Goal: Transaction & Acquisition: Purchase product/service

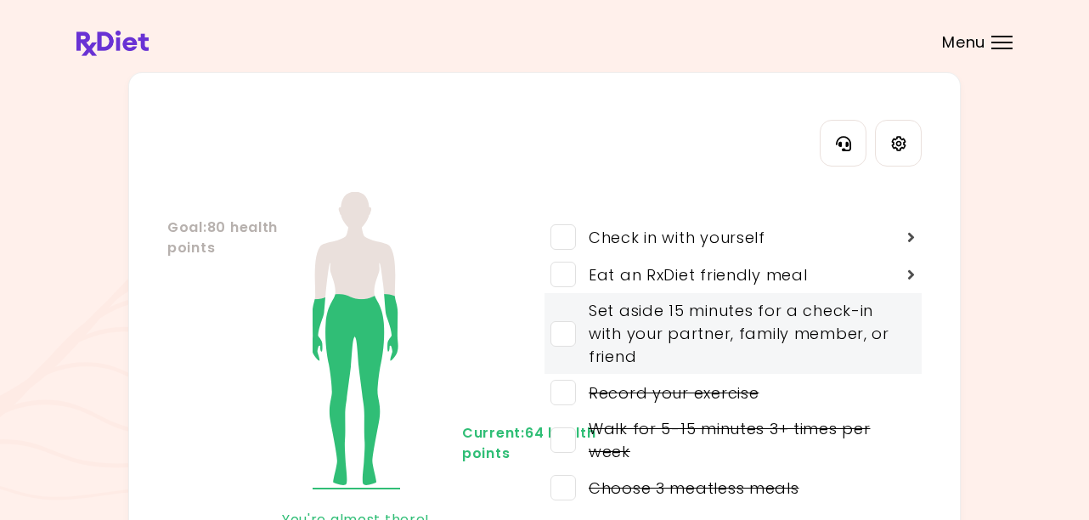
click at [567, 336] on span at bounding box center [562, 333] width 25 height 25
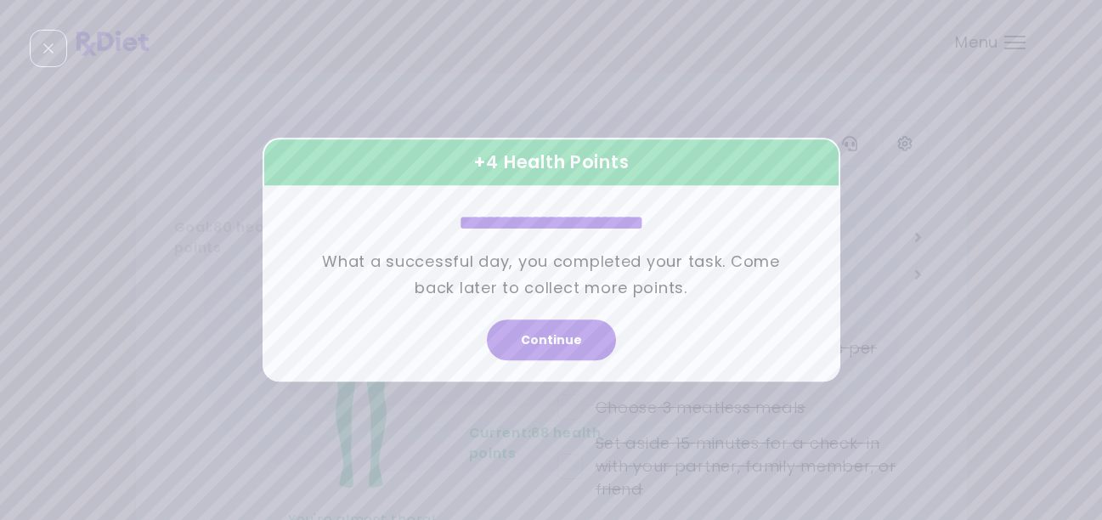
click at [566, 240] on div "**********" at bounding box center [551, 259] width 493 height 159
click at [564, 320] on button "Continue" at bounding box center [551, 340] width 129 height 41
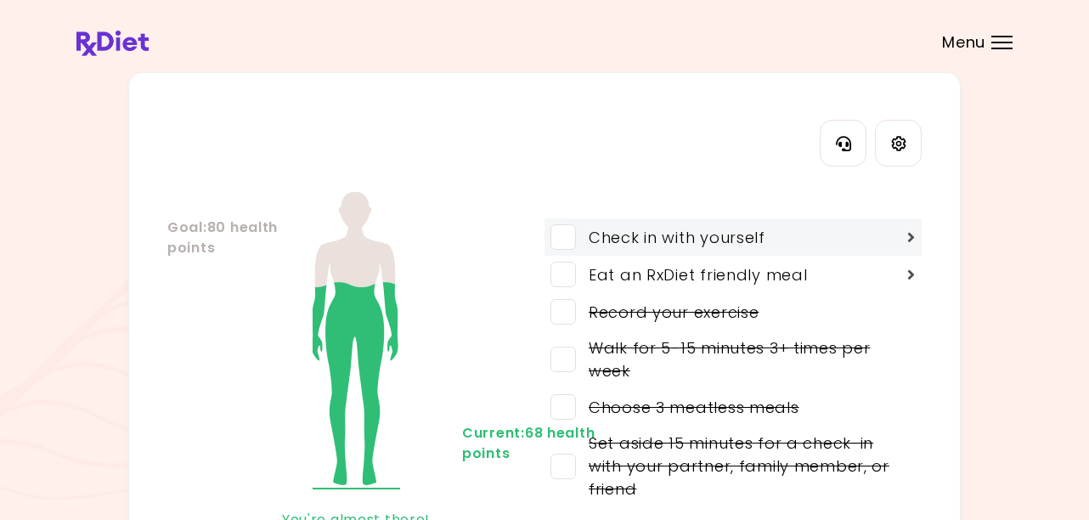
click at [569, 237] on span at bounding box center [562, 236] width 25 height 25
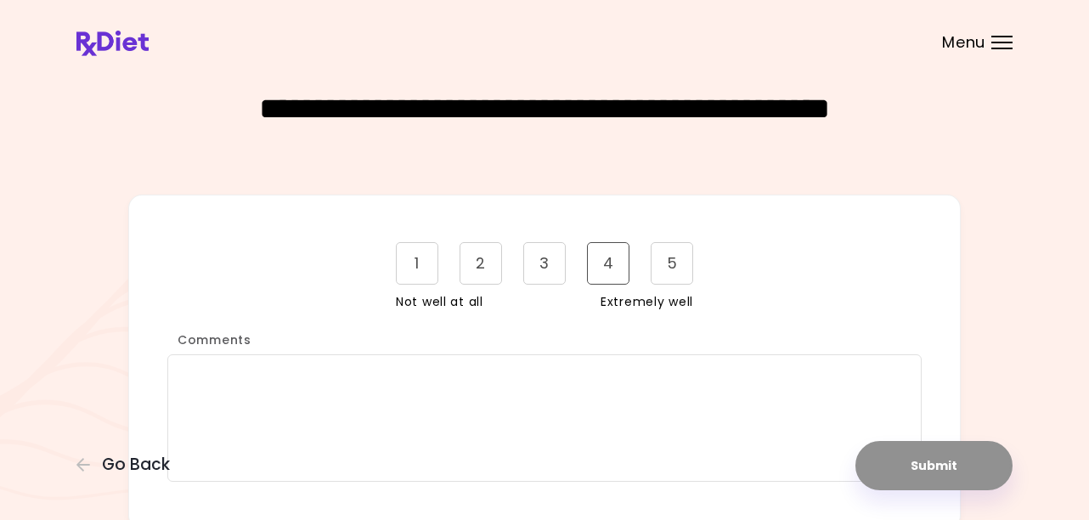
click at [612, 270] on div "4" at bounding box center [608, 263] width 42 height 42
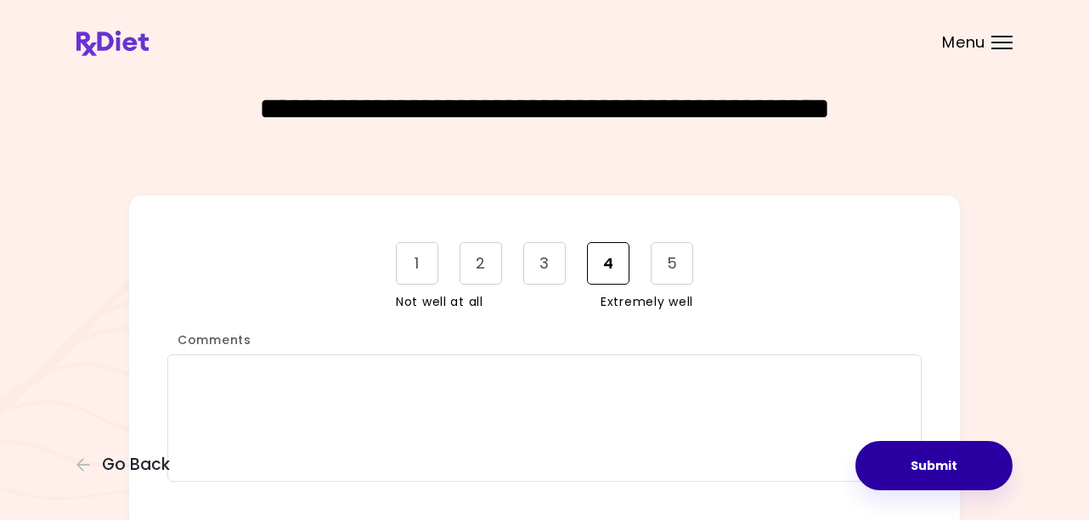
click at [946, 466] on button "Submit" at bounding box center [933, 465] width 157 height 49
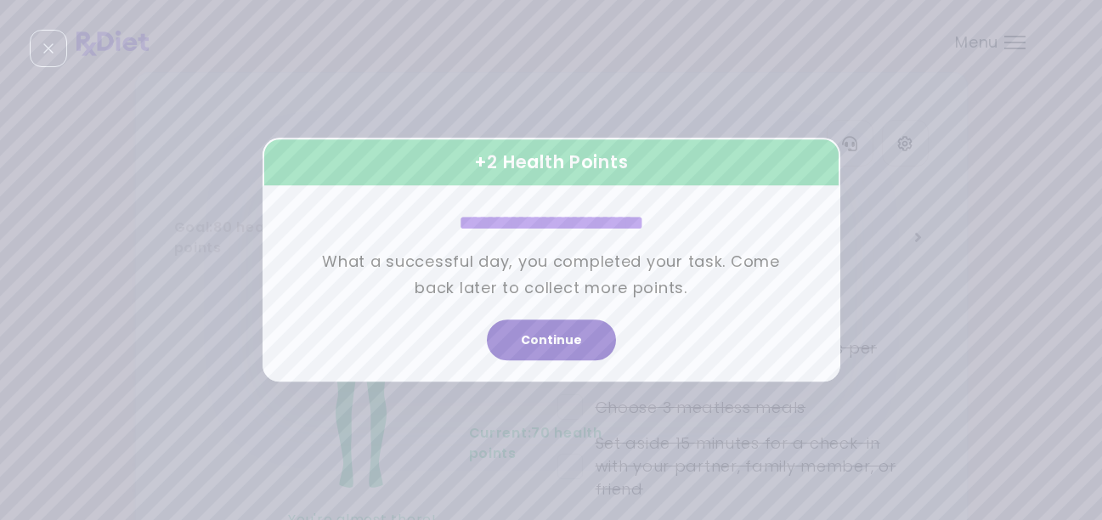
click at [563, 342] on button "Continue" at bounding box center [551, 340] width 129 height 41
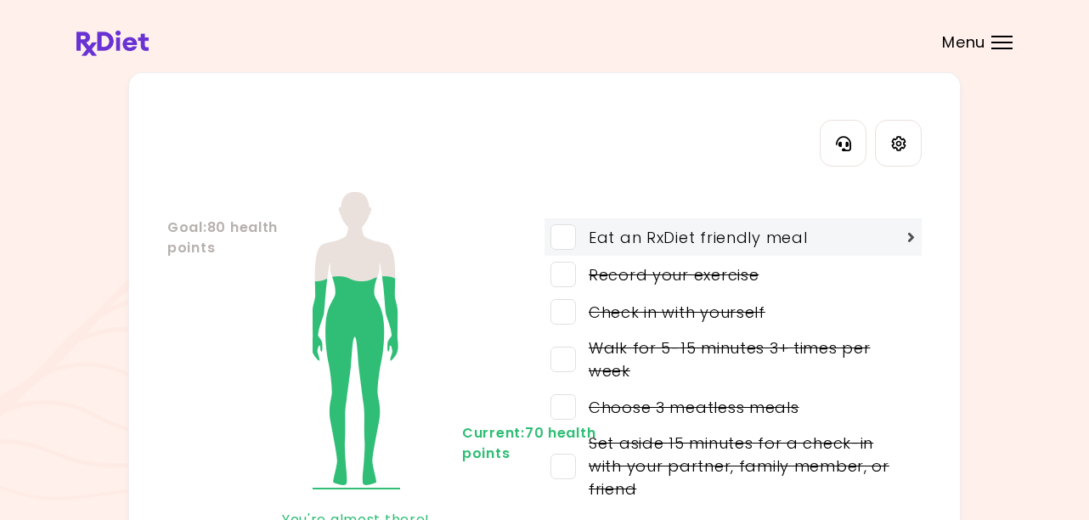
click at [567, 229] on span at bounding box center [562, 236] width 25 height 25
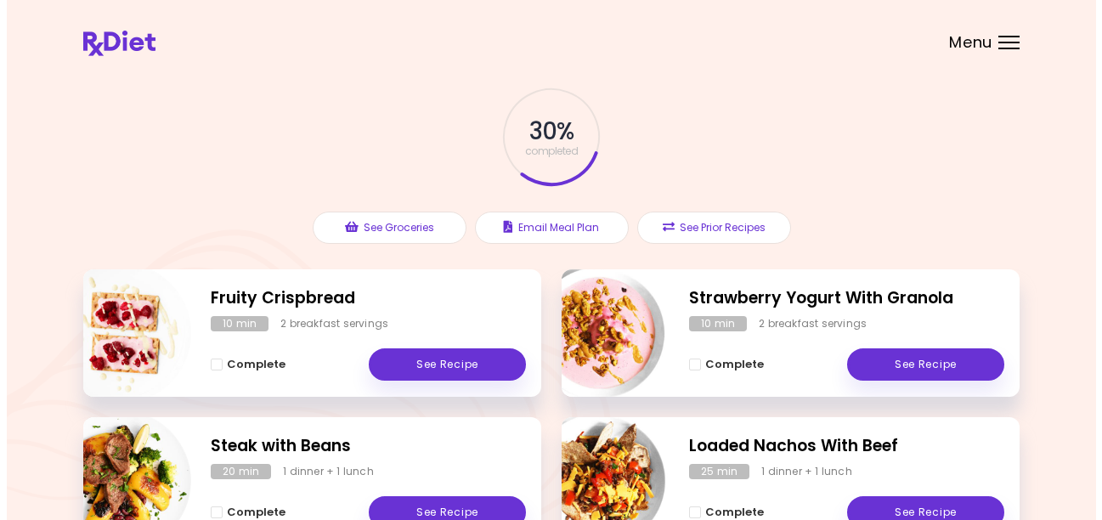
scroll to position [35, 0]
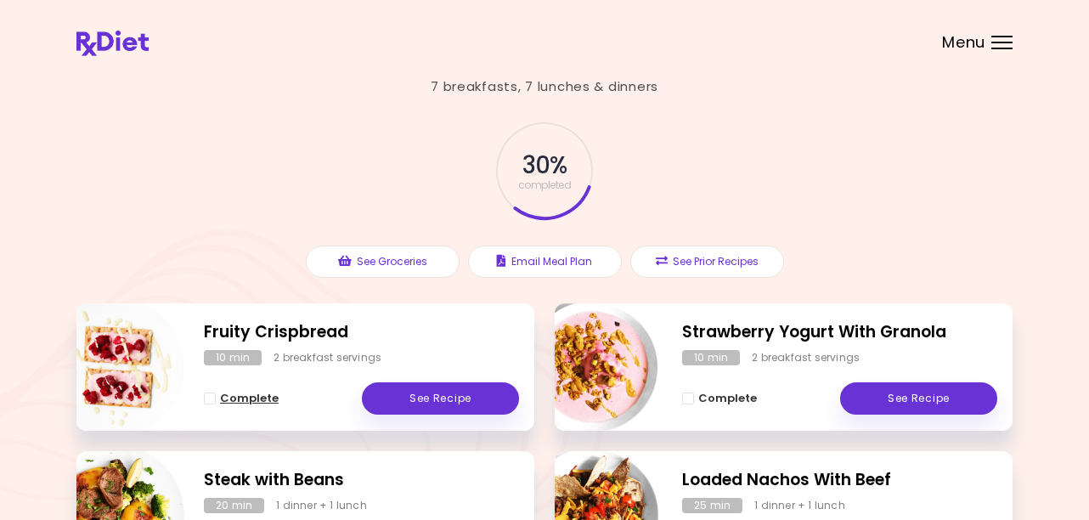
click at [208, 394] on span "Complete - Fruity Crispbread" at bounding box center [210, 398] width 12 height 12
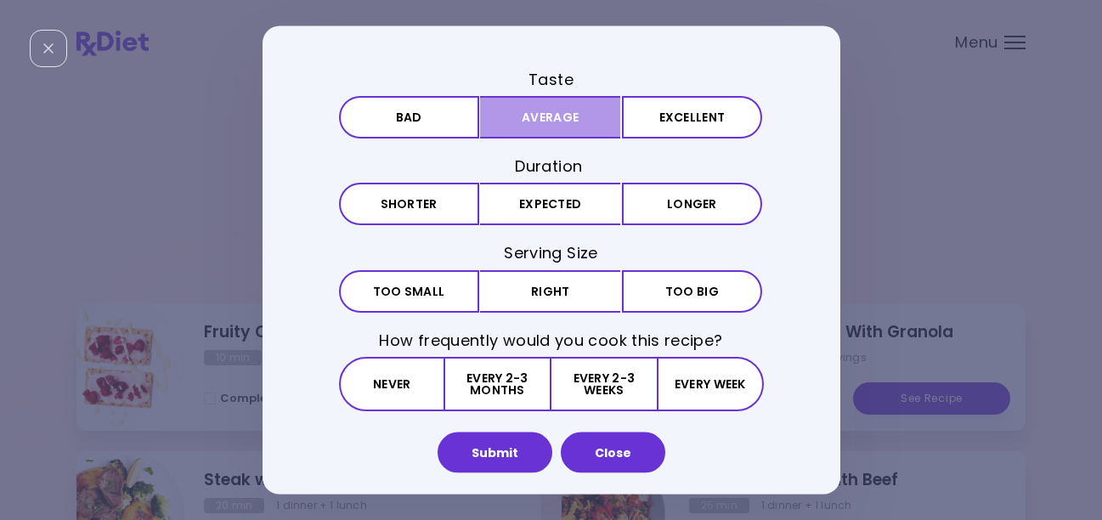
click at [562, 120] on button "Average" at bounding box center [550, 117] width 140 height 42
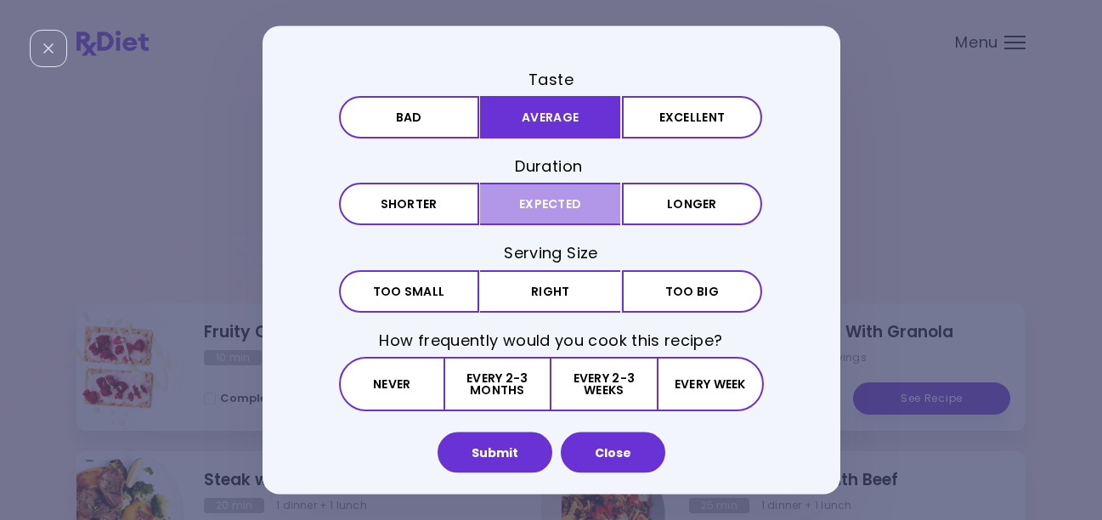
click at [561, 205] on button "Expected" at bounding box center [550, 204] width 140 height 42
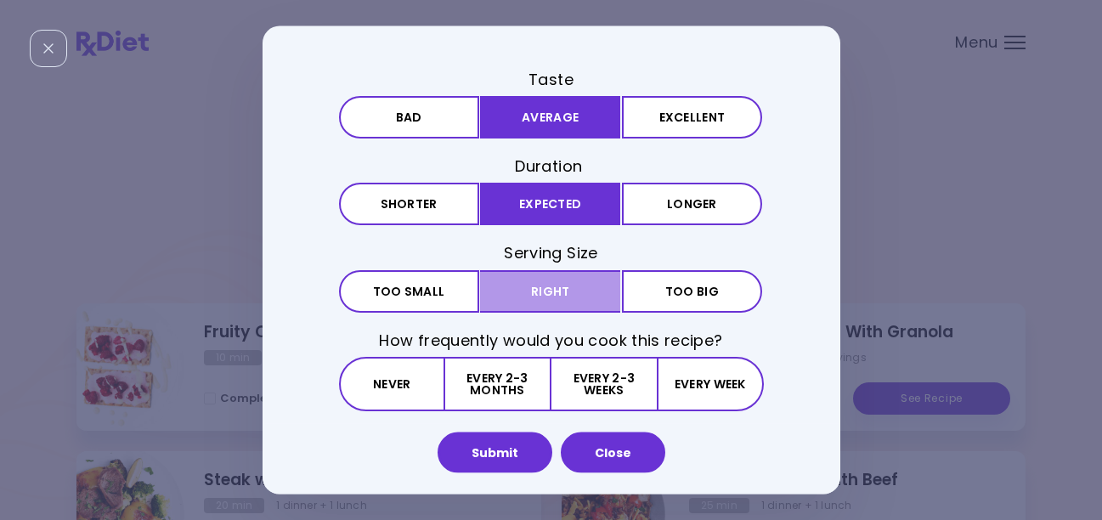
click at [556, 297] on button "Right" at bounding box center [550, 290] width 140 height 42
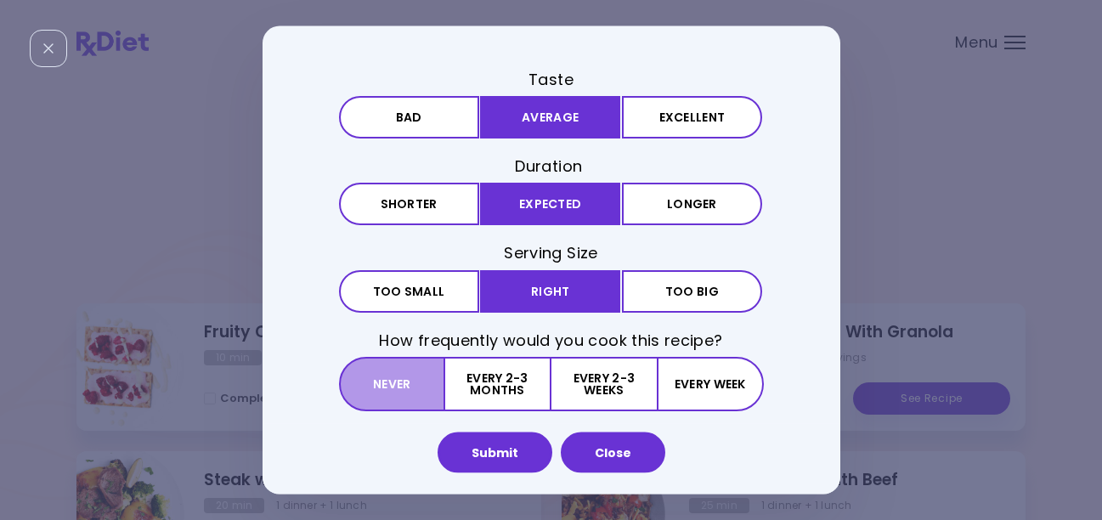
click at [399, 379] on button "Never" at bounding box center [392, 383] width 106 height 54
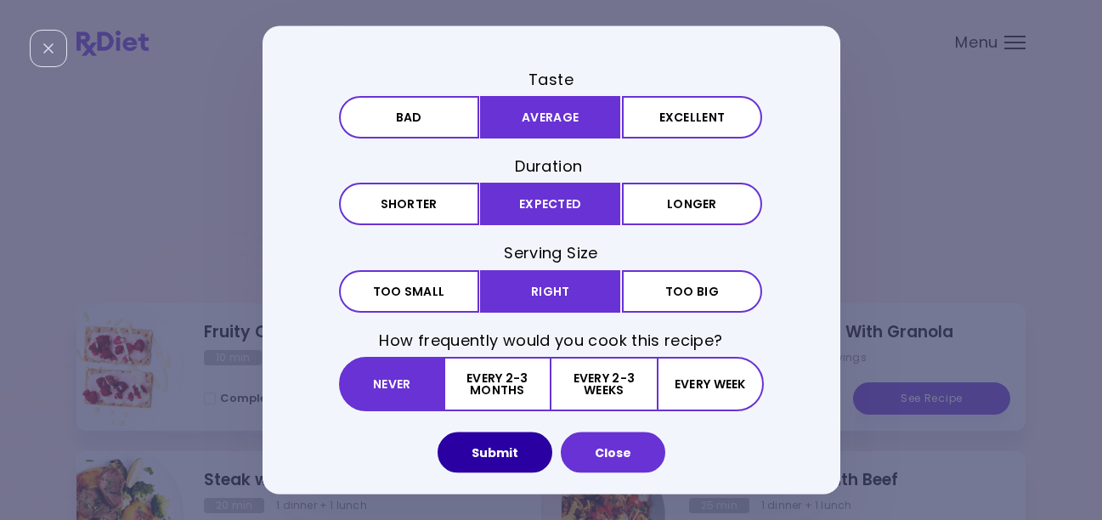
click at [508, 462] on button "Submit" at bounding box center [494, 452] width 115 height 41
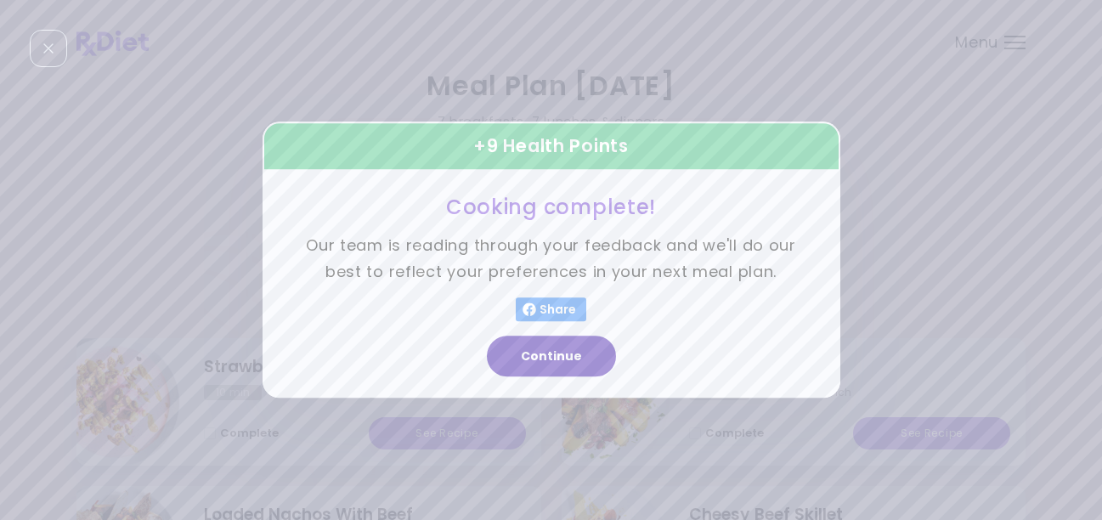
click at [573, 358] on button "Continue" at bounding box center [551, 356] width 129 height 41
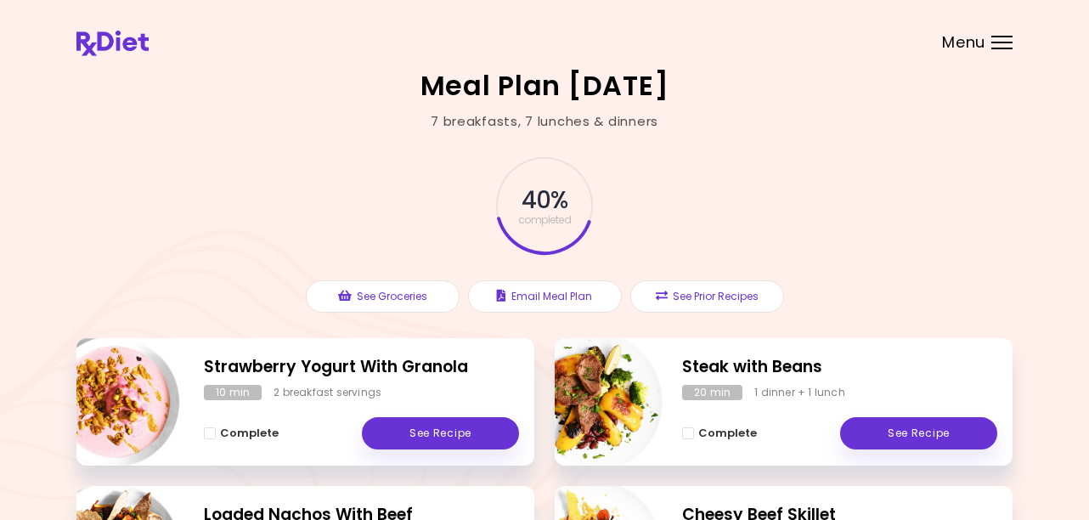
click at [973, 45] on span "Menu" at bounding box center [963, 42] width 43 height 15
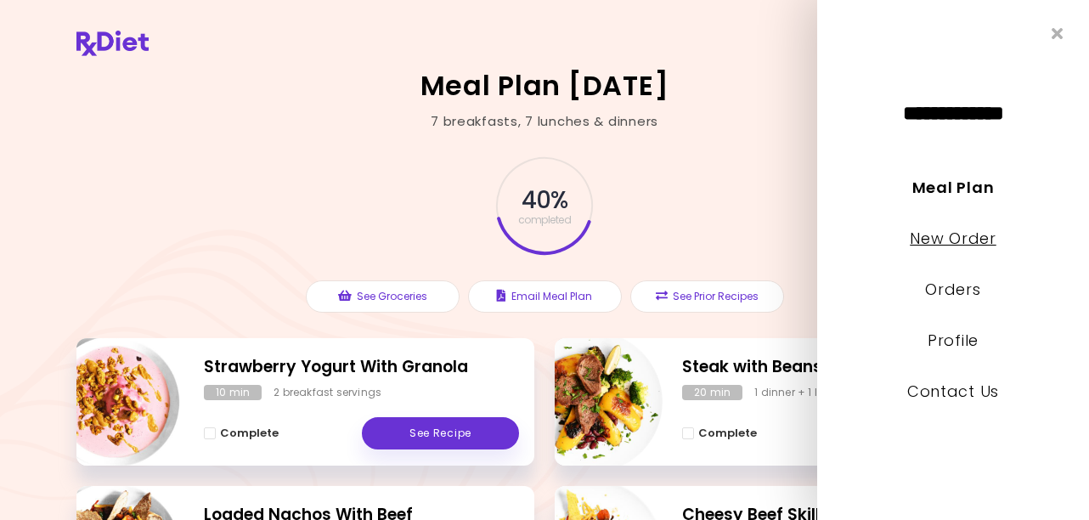
click at [956, 238] on link "New Order" at bounding box center [953, 238] width 86 height 21
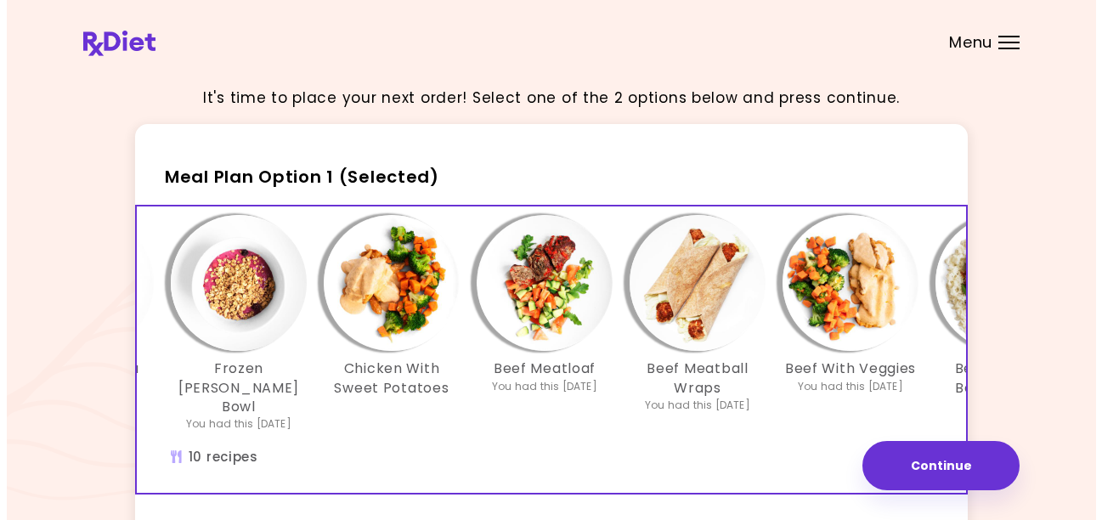
scroll to position [0, 294]
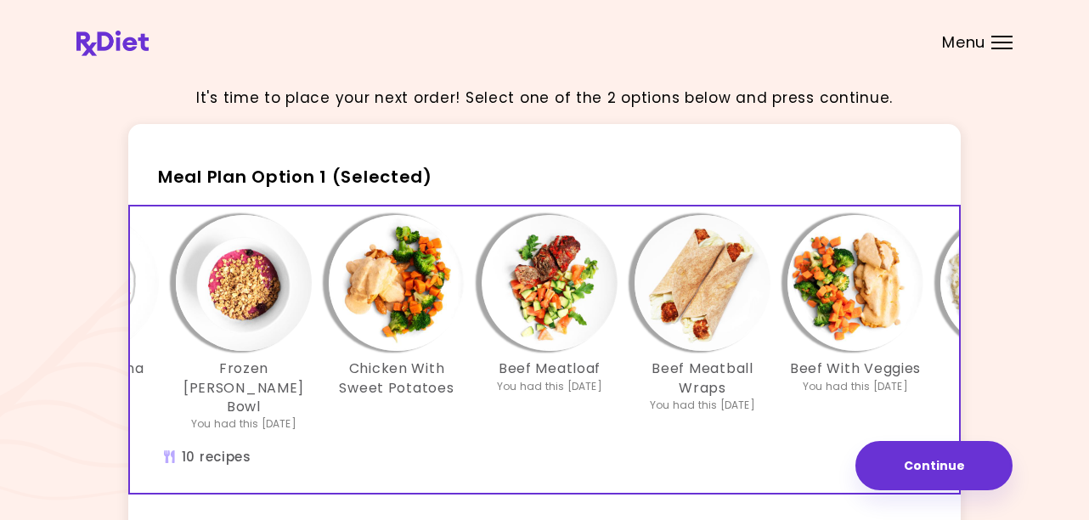
click at [404, 318] on img "Info - Chicken With Sweet Potatoes - Meal Plan Option 1 (Selected)" at bounding box center [397, 283] width 136 height 136
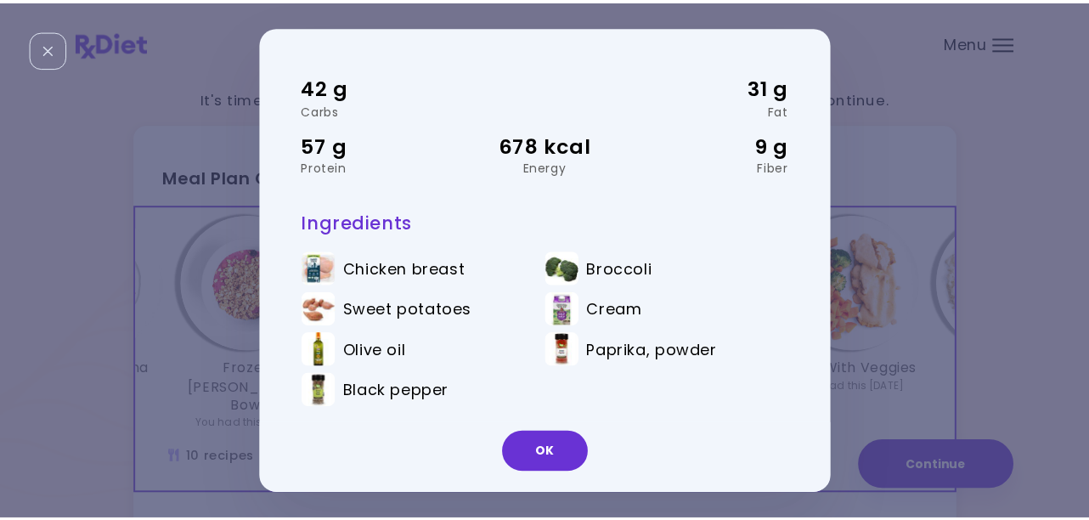
scroll to position [71, 0]
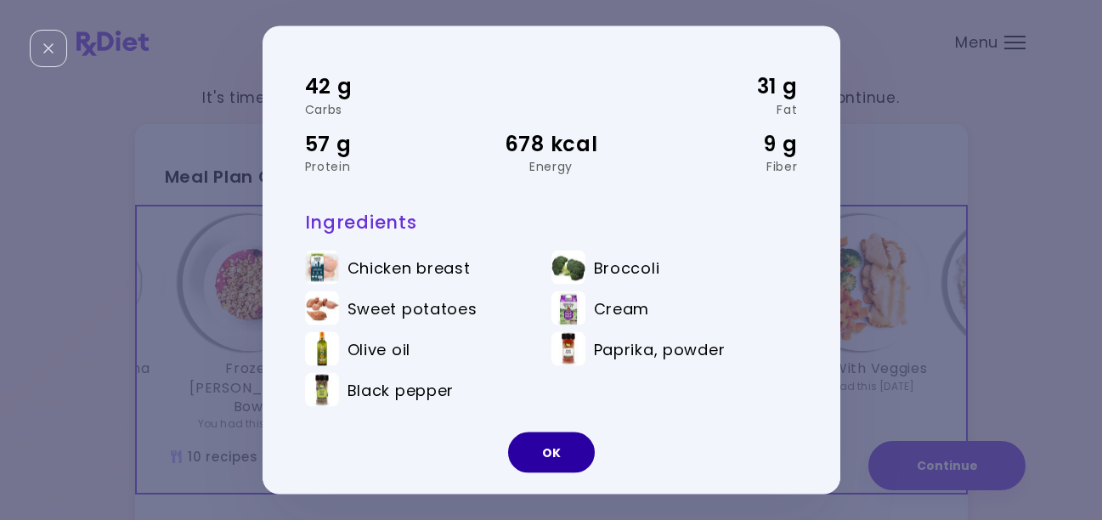
click at [557, 457] on button "OK" at bounding box center [551, 452] width 87 height 41
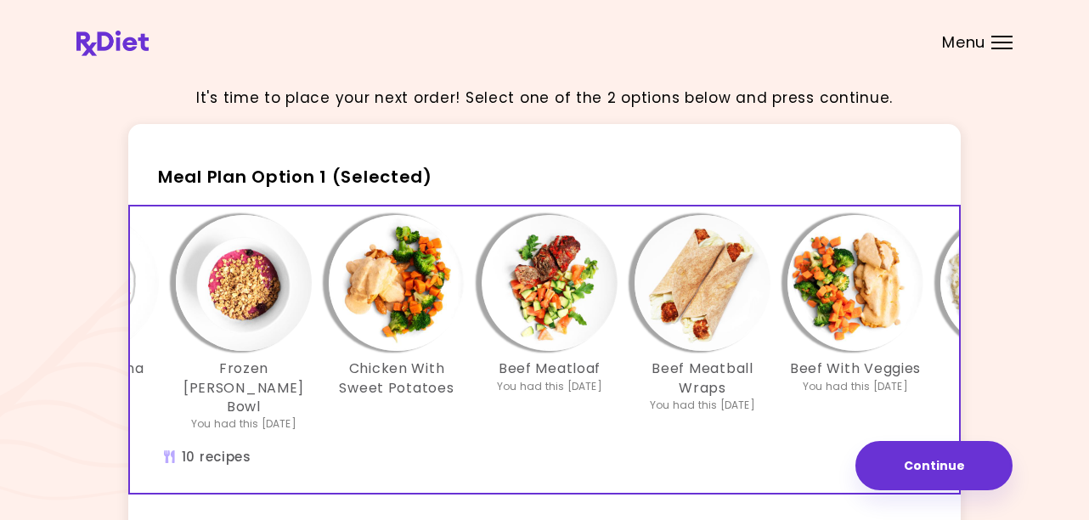
click at [711, 305] on img "Info - Beef Meatball Wraps - Meal Plan Option 1 (Selected)" at bounding box center [703, 283] width 136 height 136
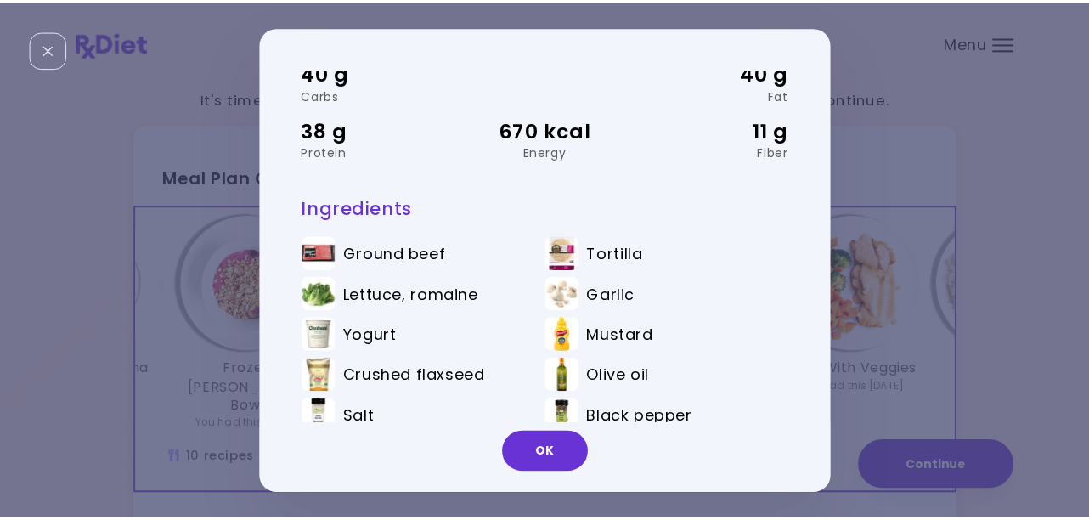
scroll to position [111, 0]
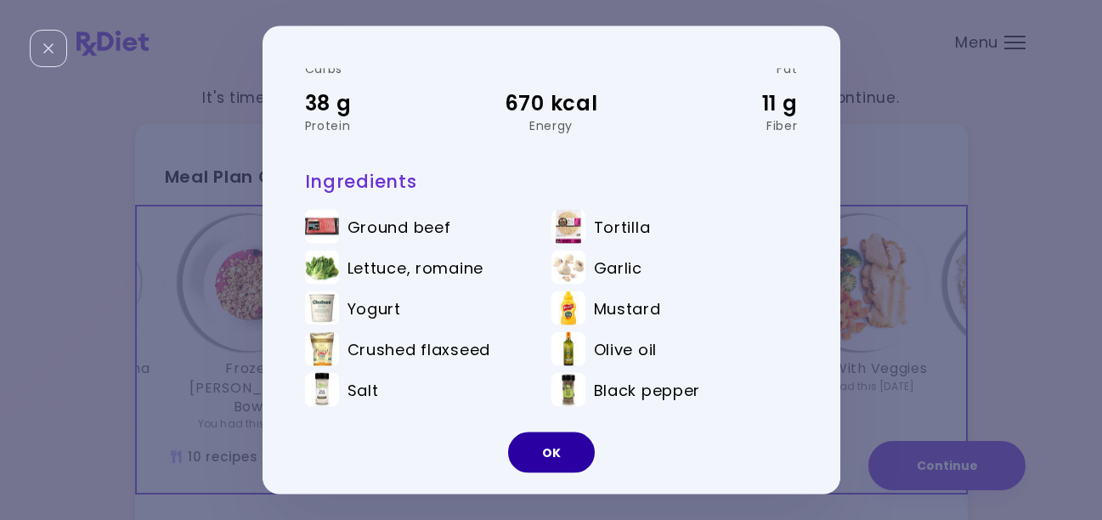
click at [573, 449] on button "OK" at bounding box center [551, 452] width 87 height 41
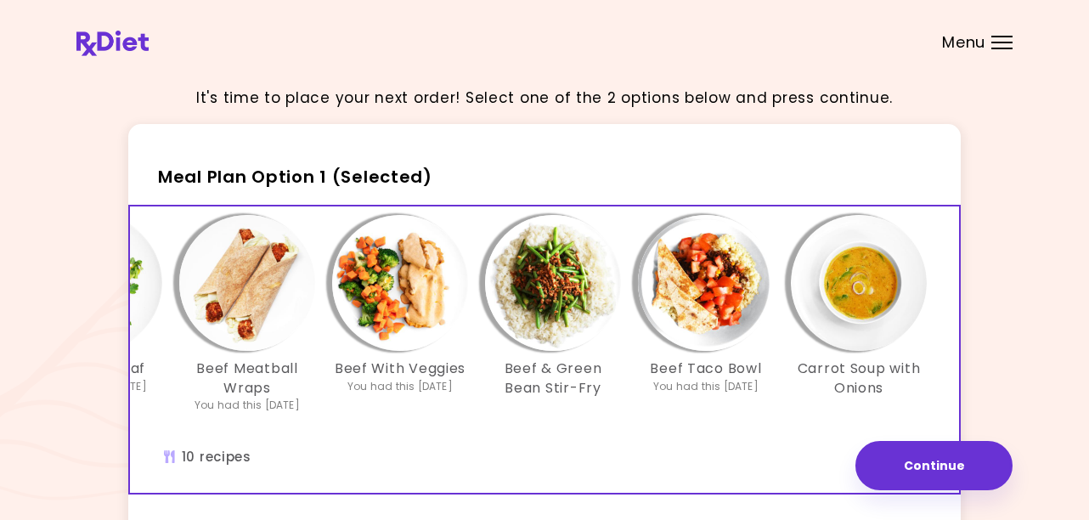
scroll to position [0, 751]
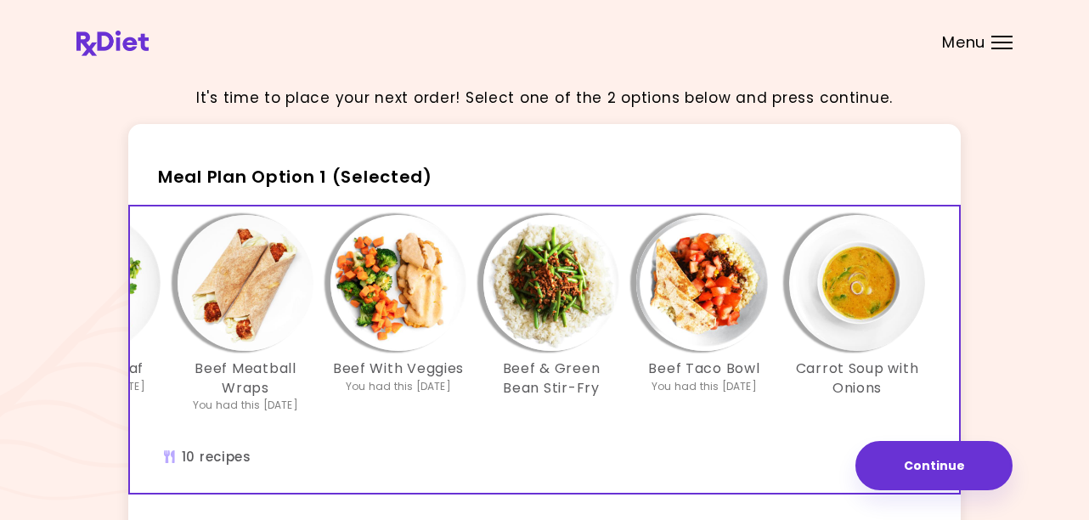
click at [560, 307] on img "Info - Beef & Green Bean Stir-Fry - Meal Plan Option 1 (Selected)" at bounding box center [551, 283] width 136 height 136
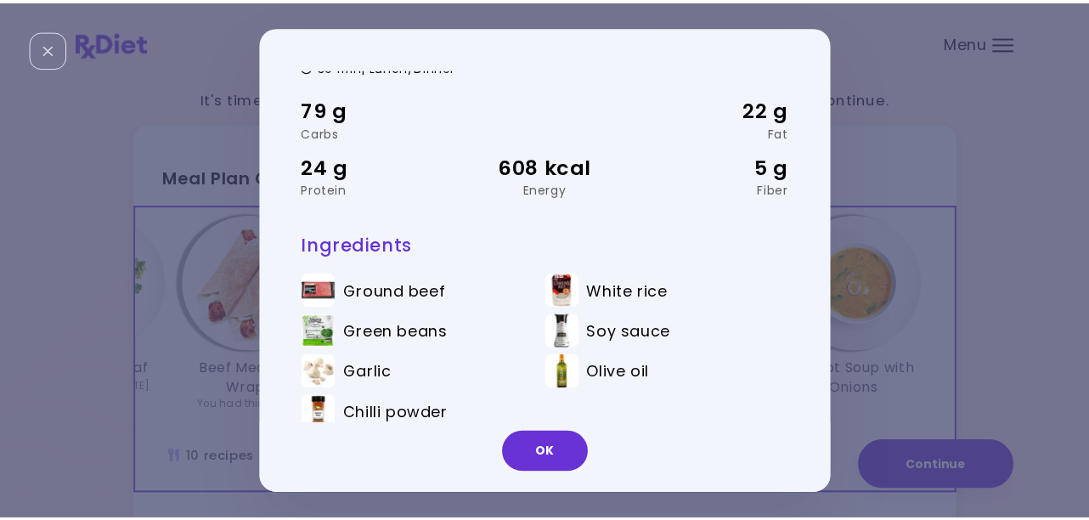
scroll to position [71, 0]
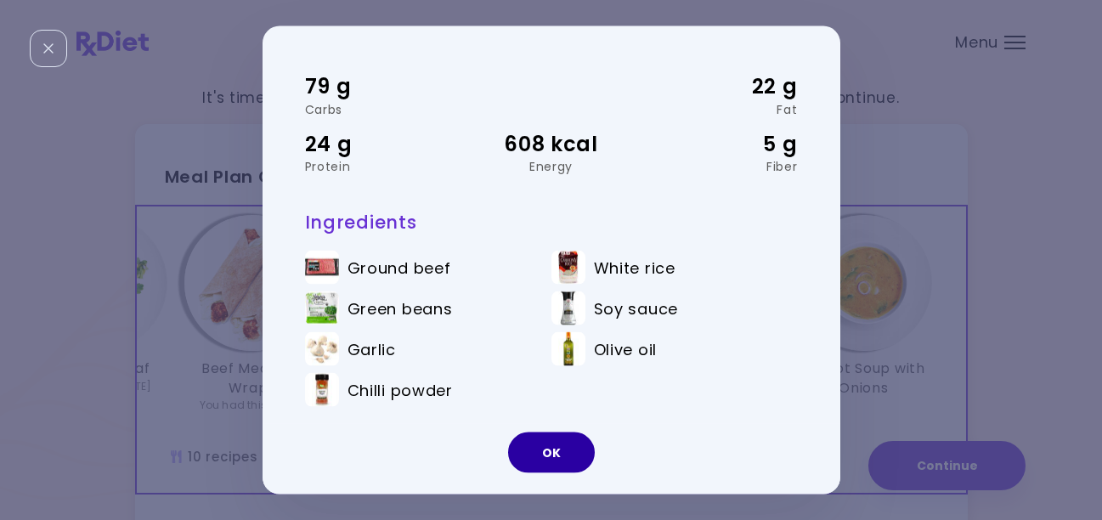
click at [551, 457] on button "OK" at bounding box center [551, 452] width 87 height 41
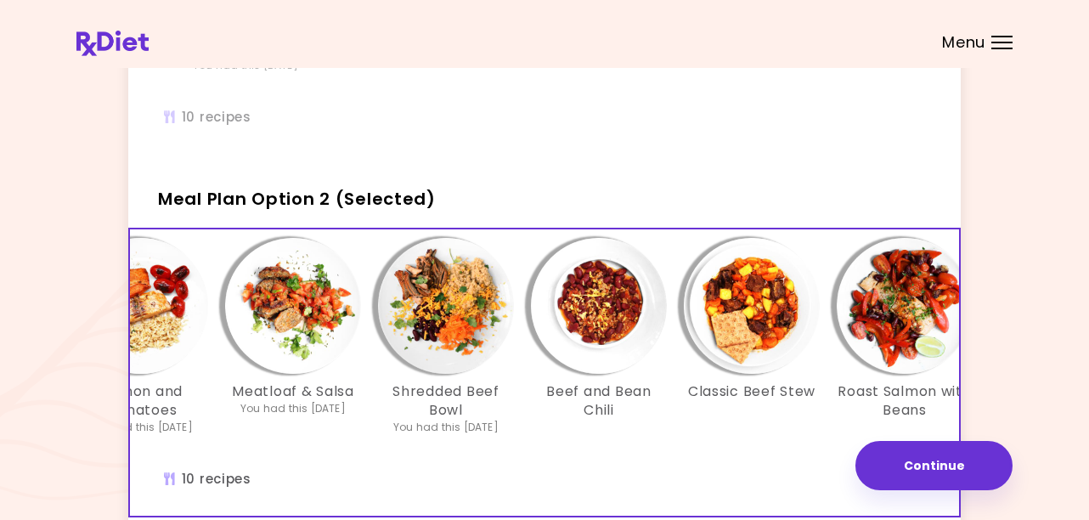
scroll to position [0, 705]
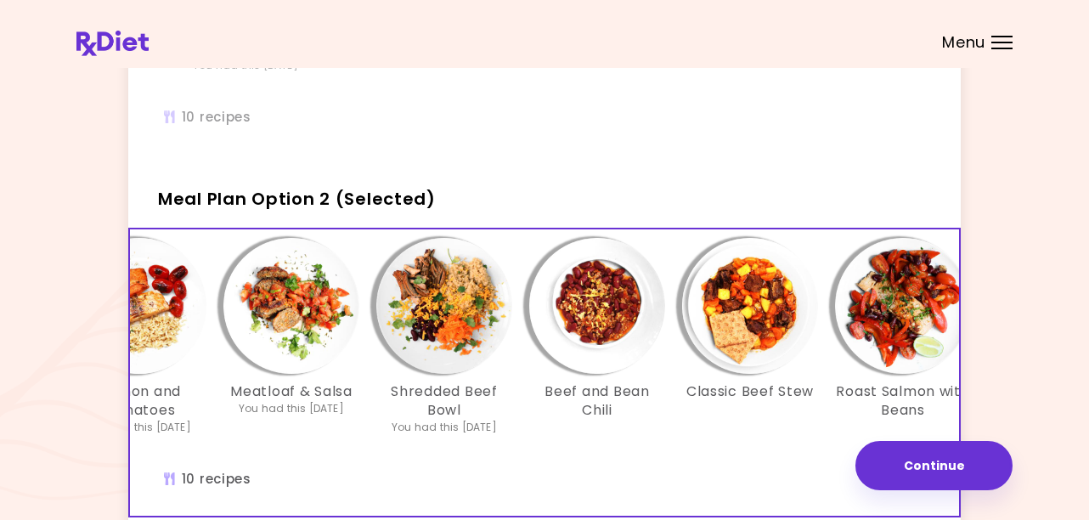
click at [471, 340] on img "Info - Shredded Beef Bowl - Meal Plan Option 2 (Selected)" at bounding box center [444, 306] width 136 height 136
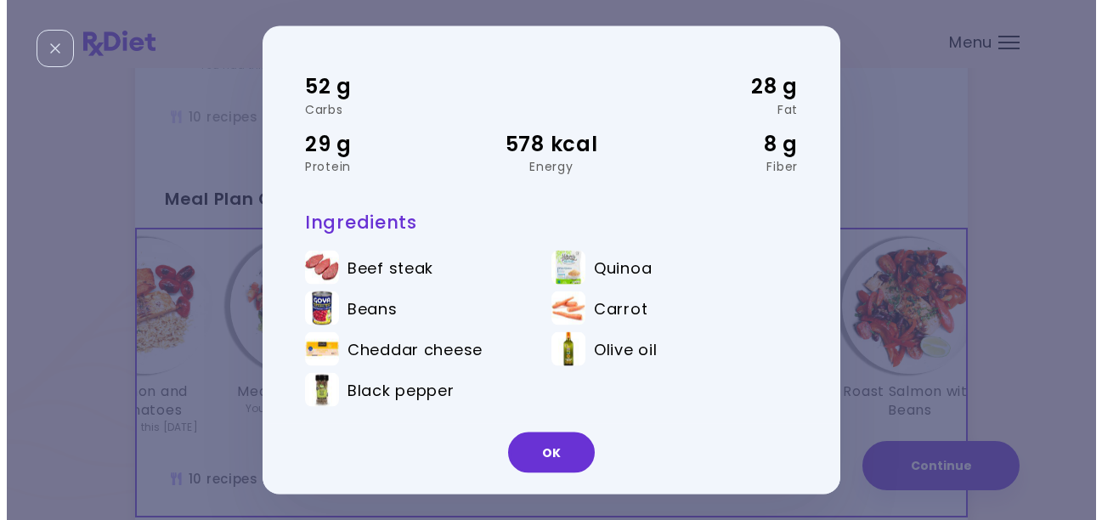
scroll to position [0, 0]
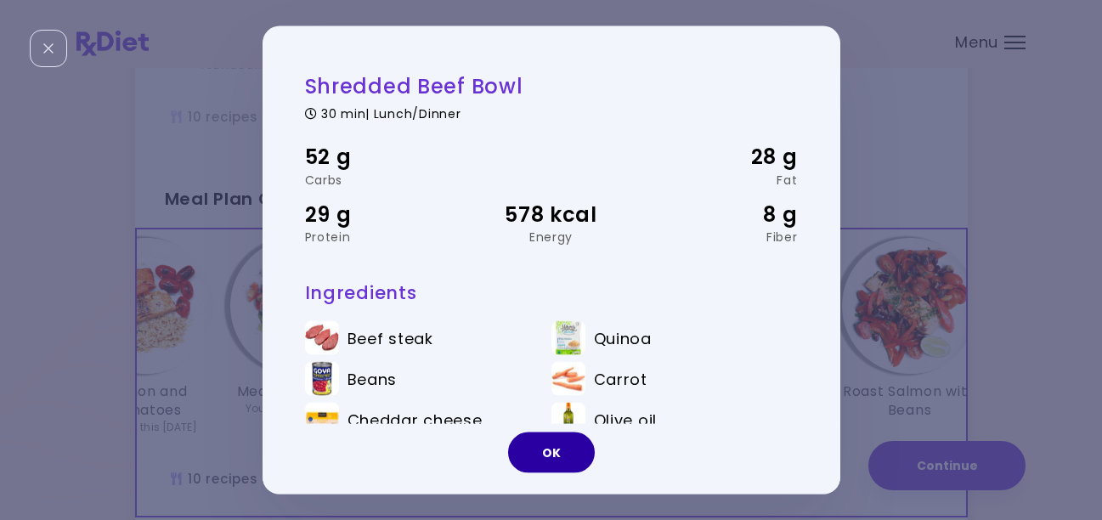
click at [561, 448] on button "OK" at bounding box center [551, 452] width 87 height 41
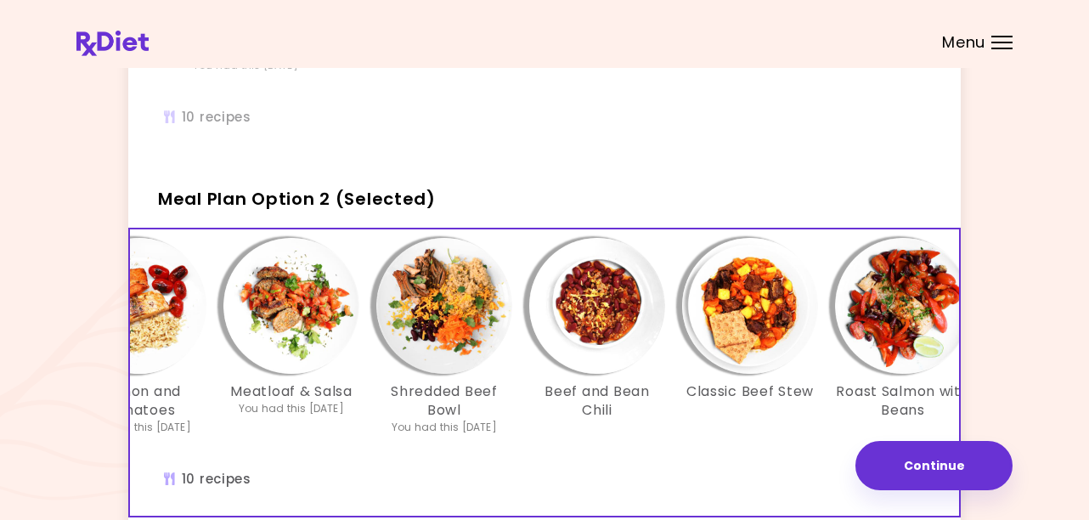
click at [618, 343] on img "Info - Beef and Bean Chili - Meal Plan Option 2 (Selected)" at bounding box center [597, 306] width 136 height 136
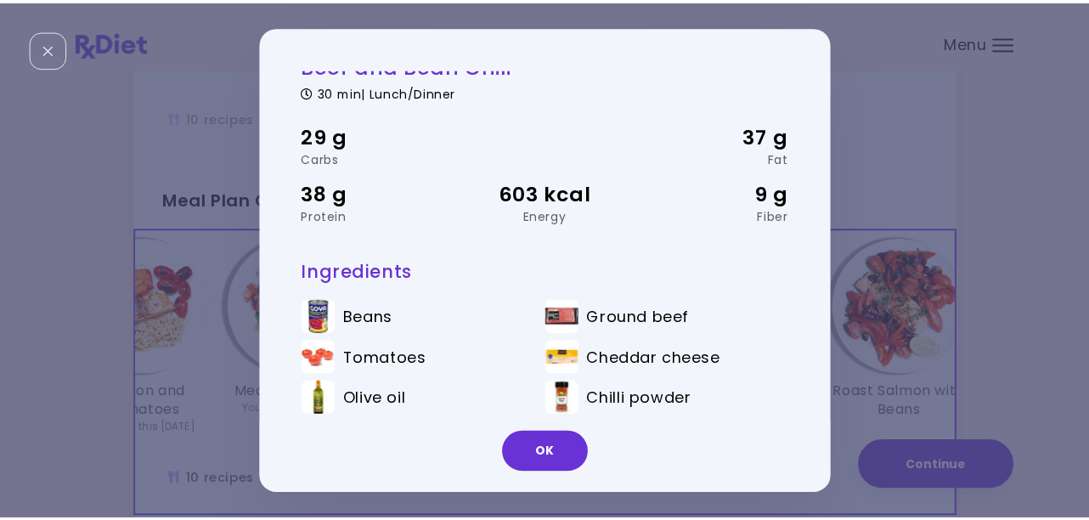
scroll to position [30, 0]
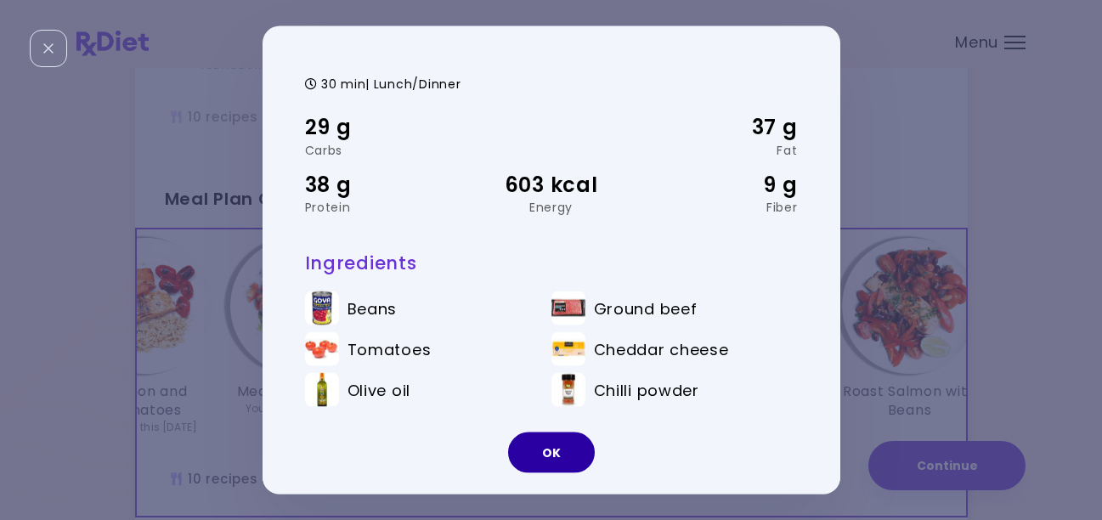
click at [547, 449] on button "OK" at bounding box center [551, 452] width 87 height 41
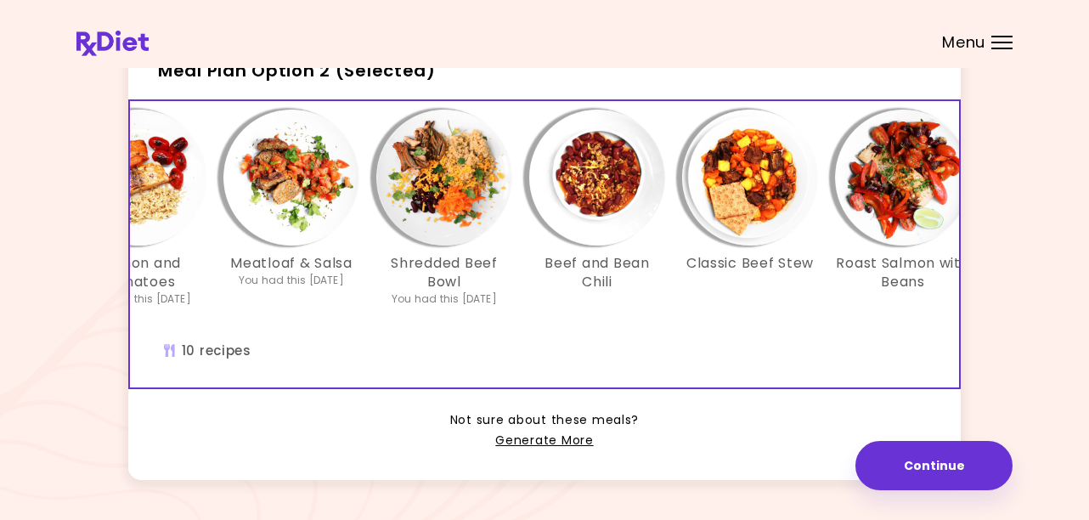
scroll to position [510, 0]
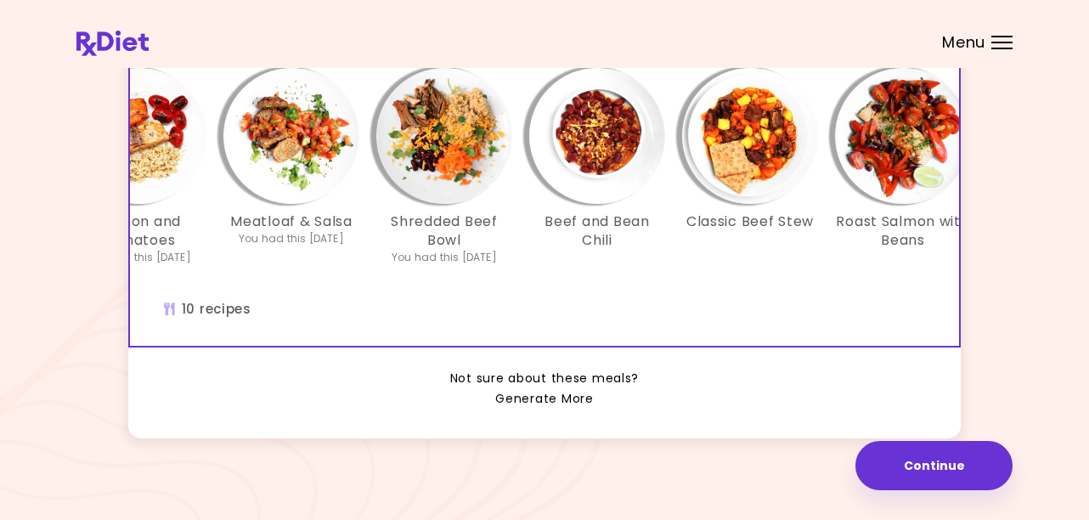
click at [544, 389] on link "Generate More" at bounding box center [544, 399] width 98 height 20
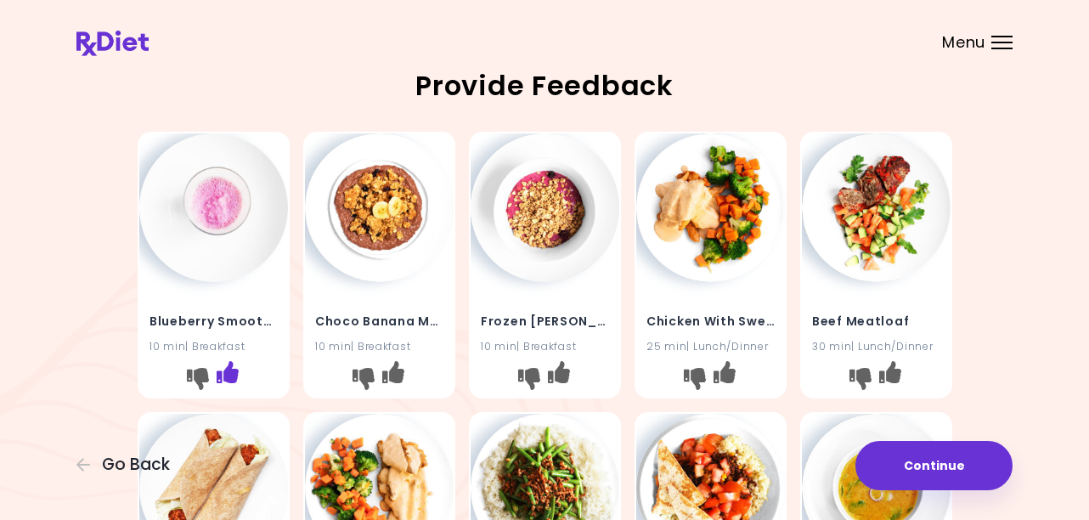
click at [230, 375] on icon "I like this recipe" at bounding box center [227, 372] width 22 height 22
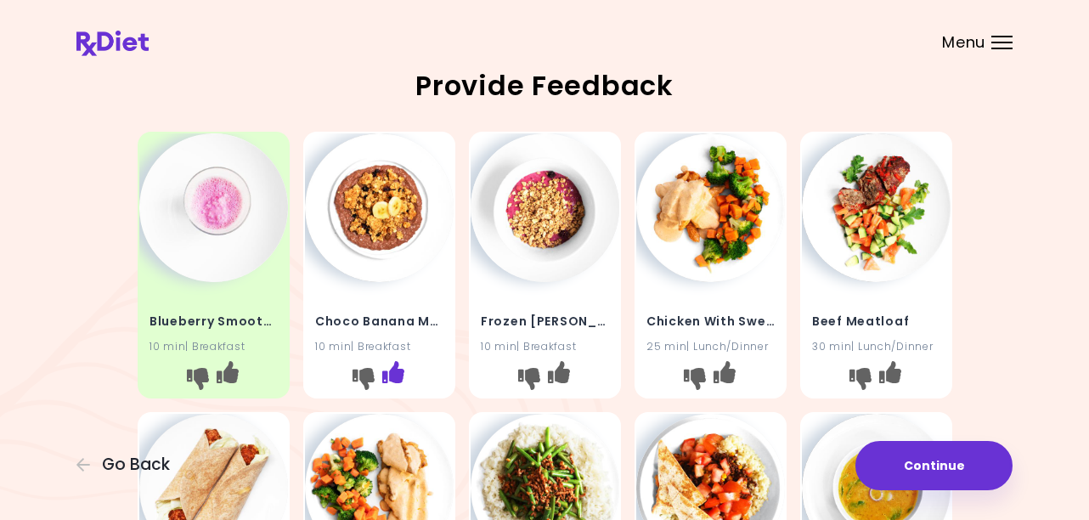
click at [392, 375] on icon "I like this recipe" at bounding box center [392, 372] width 22 height 22
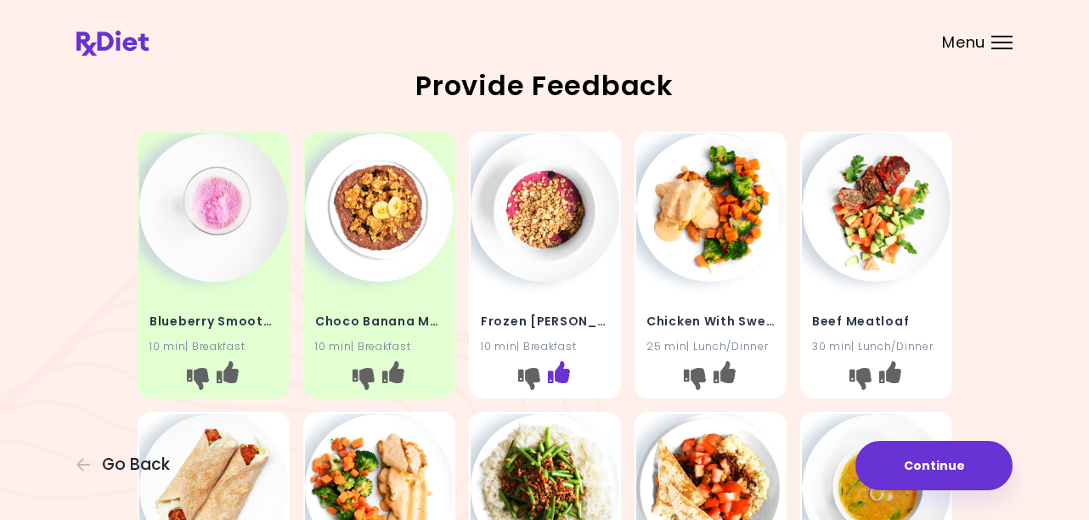
click at [565, 375] on icon "I like this recipe" at bounding box center [558, 372] width 22 height 22
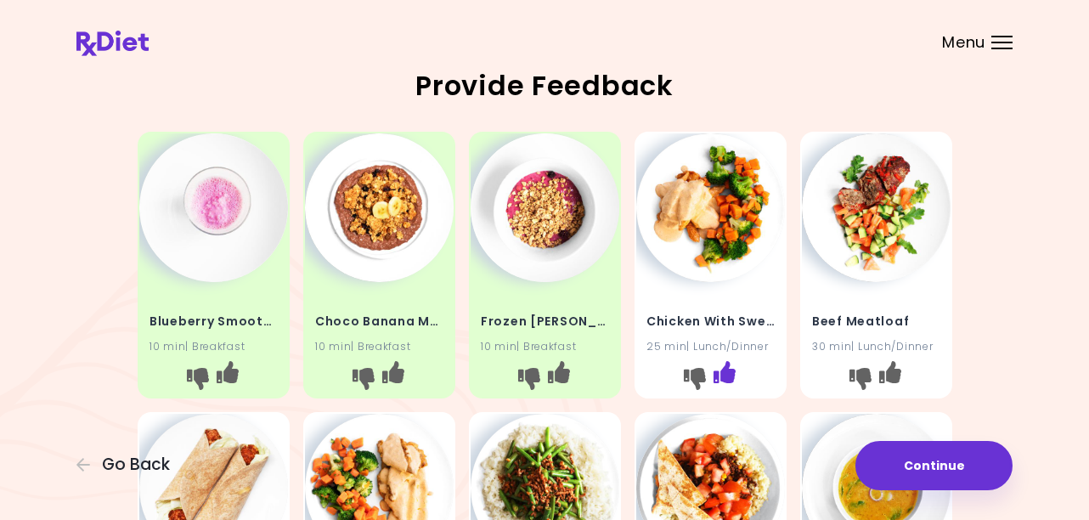
click at [725, 375] on icon "I like this recipe" at bounding box center [724, 372] width 22 height 22
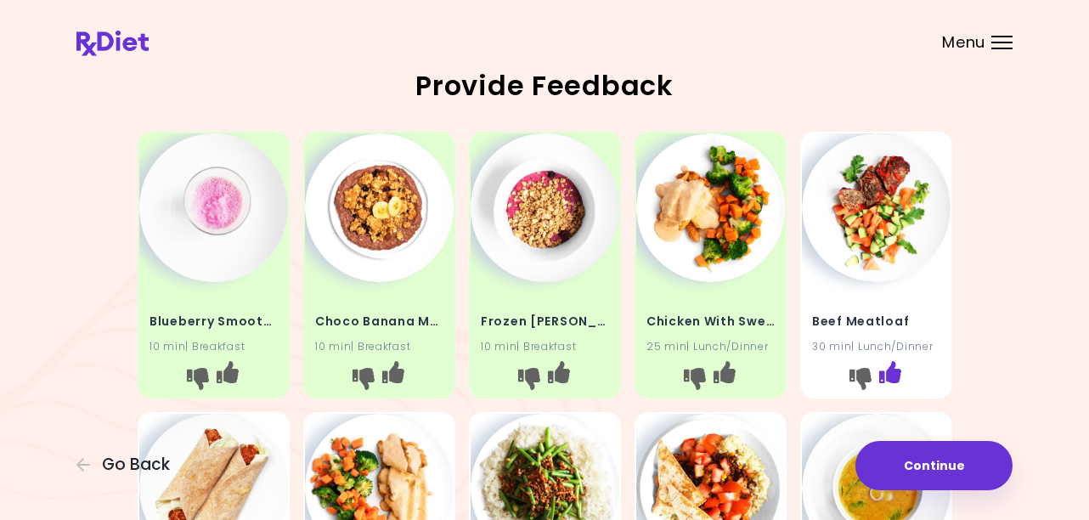
click at [893, 374] on icon "I like this recipe" at bounding box center [889, 372] width 22 height 22
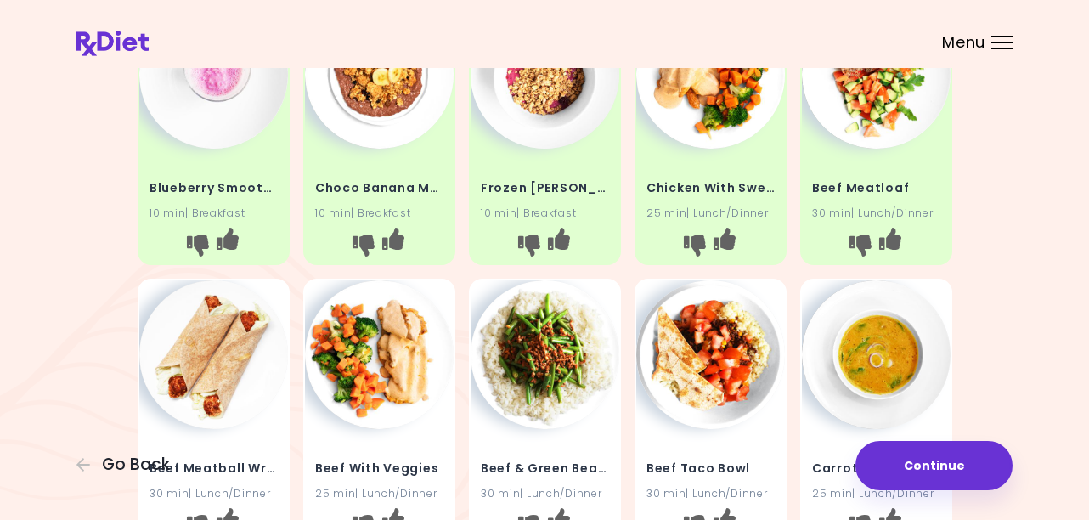
scroll to position [170, 0]
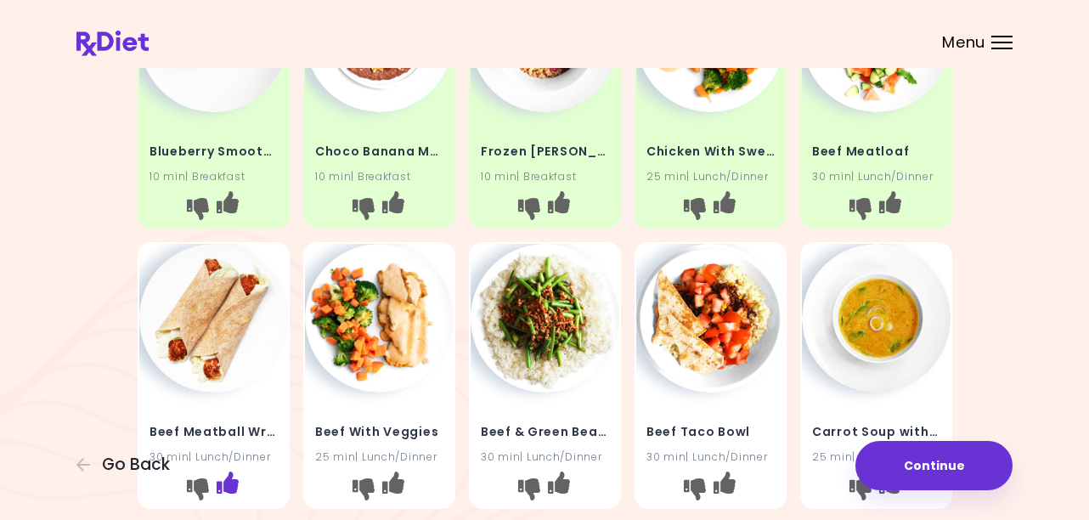
click at [229, 489] on icon "I like this recipe" at bounding box center [227, 482] width 22 height 22
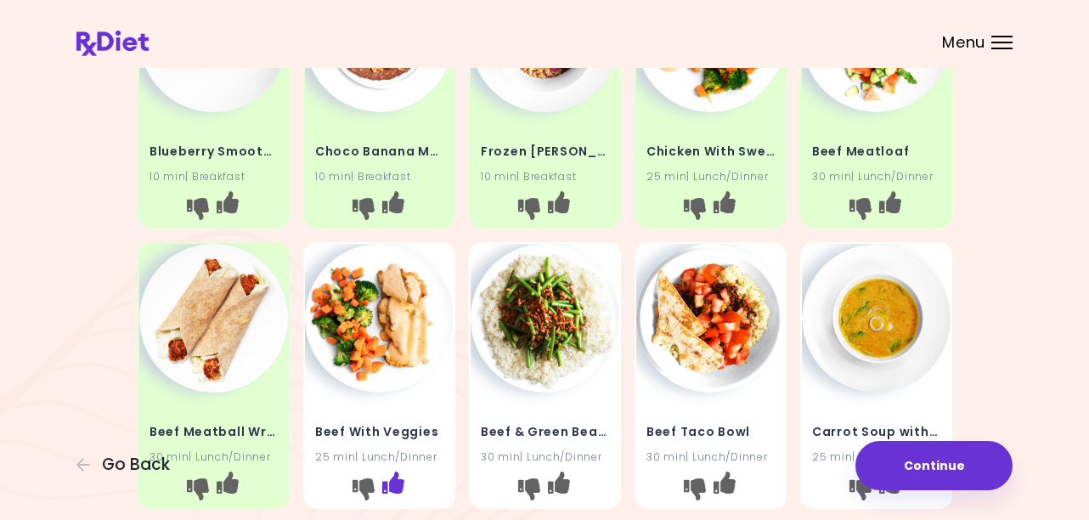
click at [393, 487] on icon "I like this recipe" at bounding box center [392, 482] width 22 height 22
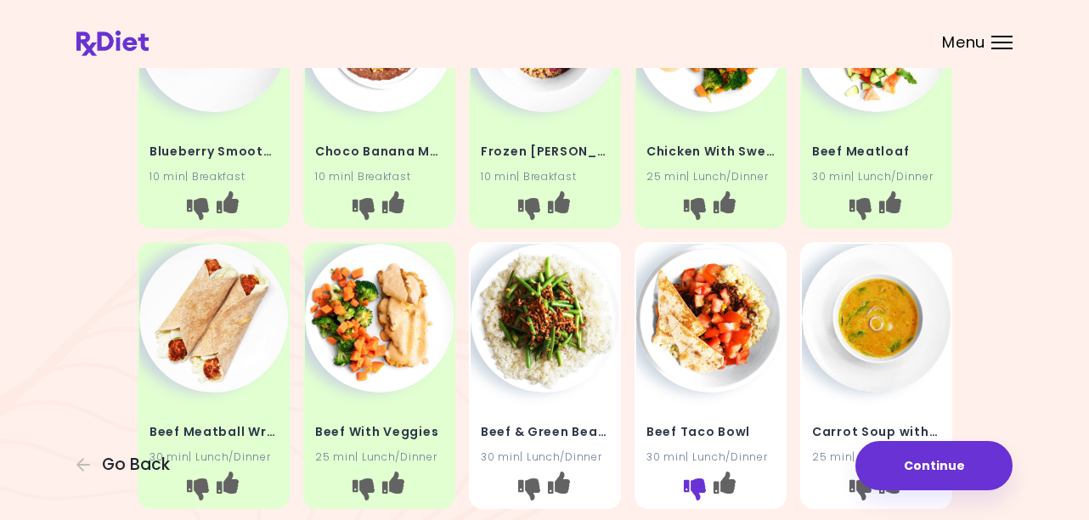
click at [690, 482] on icon "I don't like this recipe" at bounding box center [694, 488] width 22 height 22
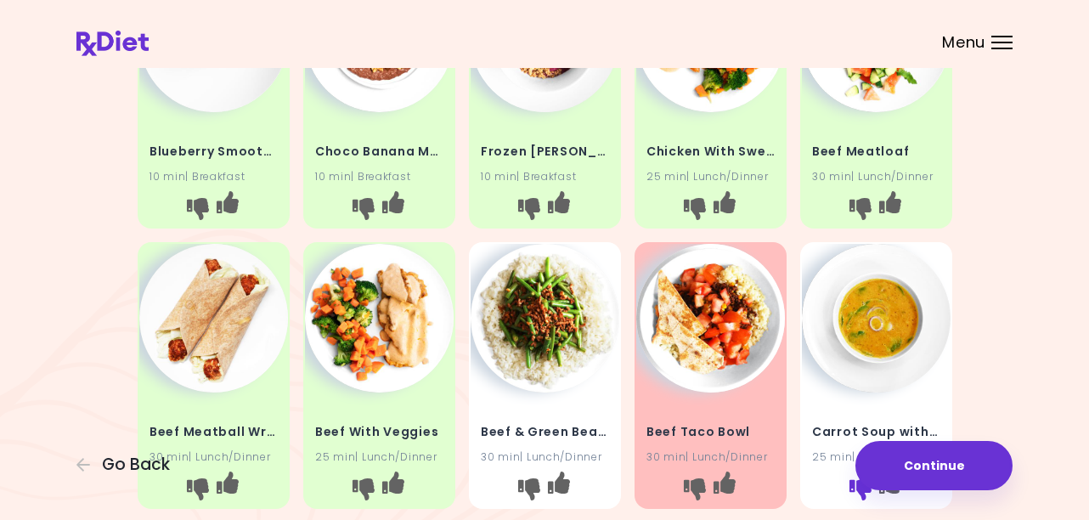
click at [862, 499] on icon "I don't like this recipe" at bounding box center [860, 488] width 22 height 22
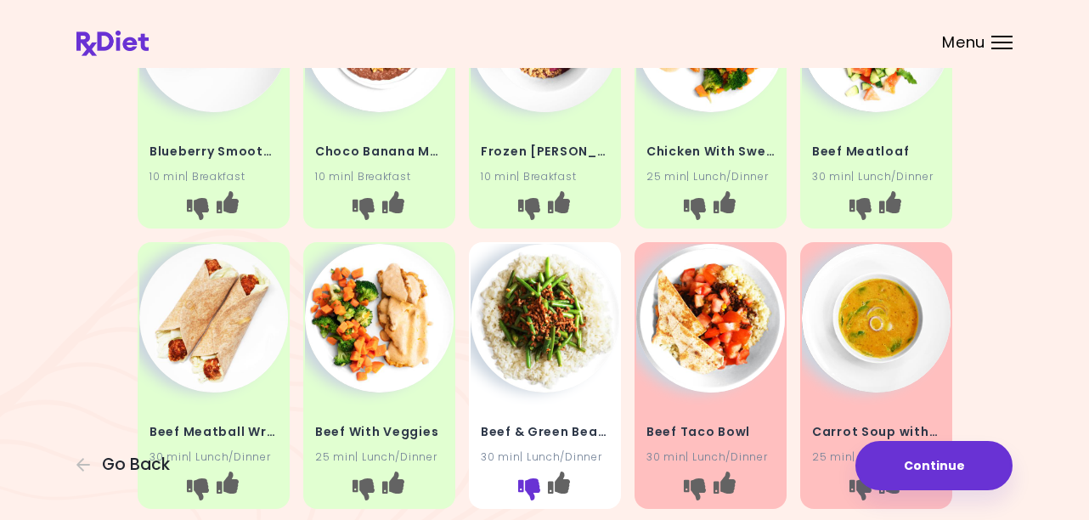
click at [525, 485] on icon "I don't like this recipe" at bounding box center [528, 488] width 22 height 22
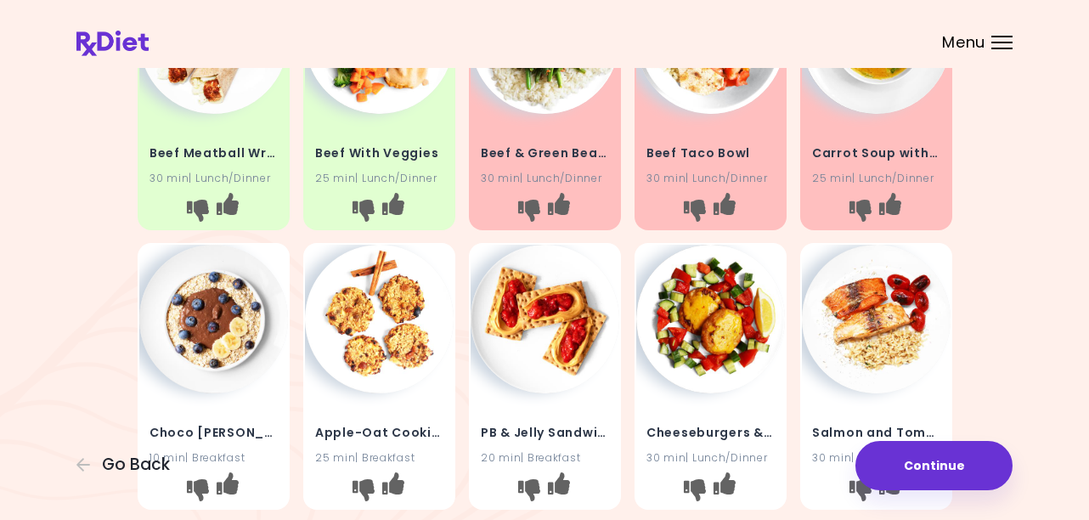
scroll to position [510, 0]
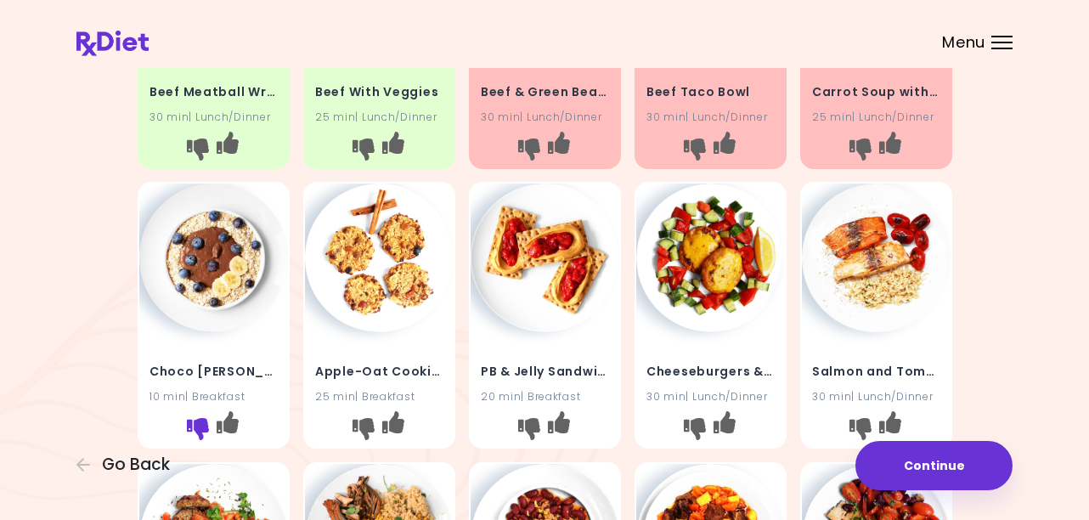
click at [195, 434] on icon "I don't like this recipe" at bounding box center [197, 429] width 22 height 22
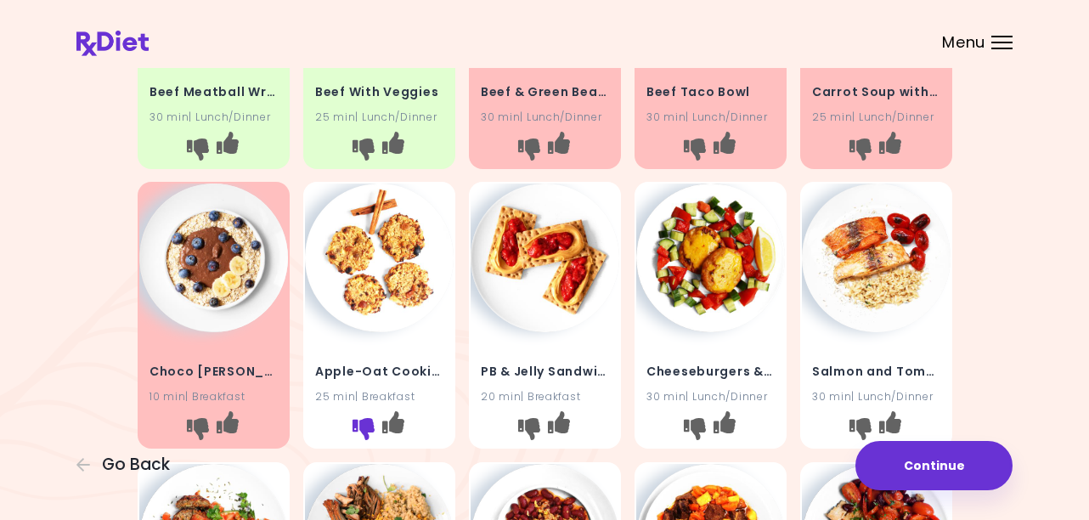
click at [361, 433] on icon "I don't like this recipe" at bounding box center [363, 429] width 22 height 22
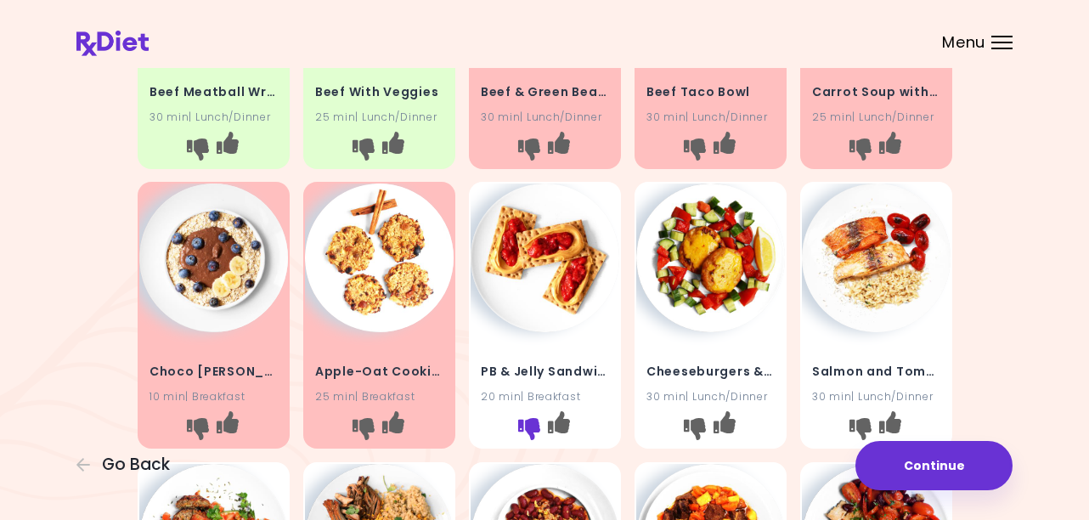
click at [529, 429] on icon "I don't like this recipe" at bounding box center [528, 429] width 22 height 22
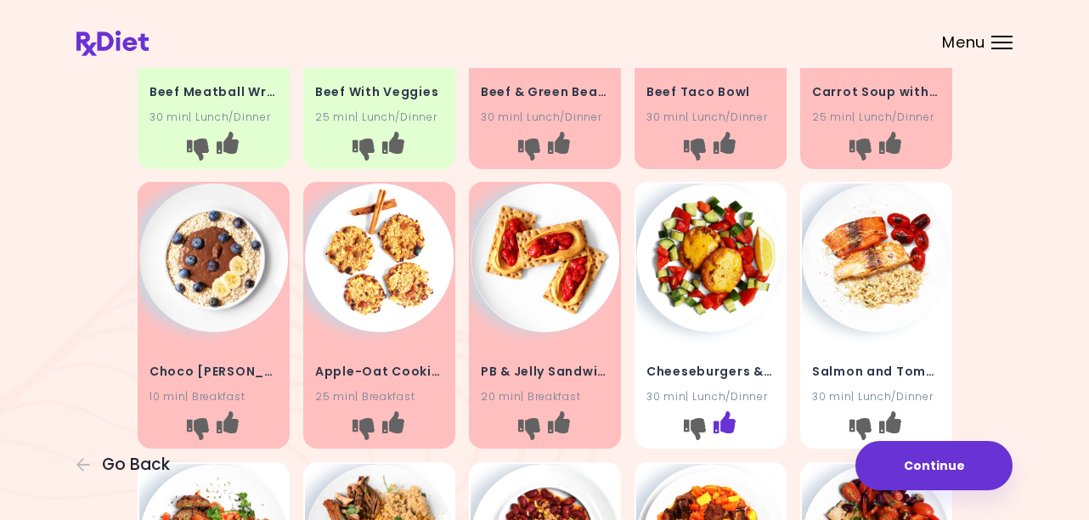
click at [723, 427] on icon "I like this recipe" at bounding box center [724, 422] width 22 height 22
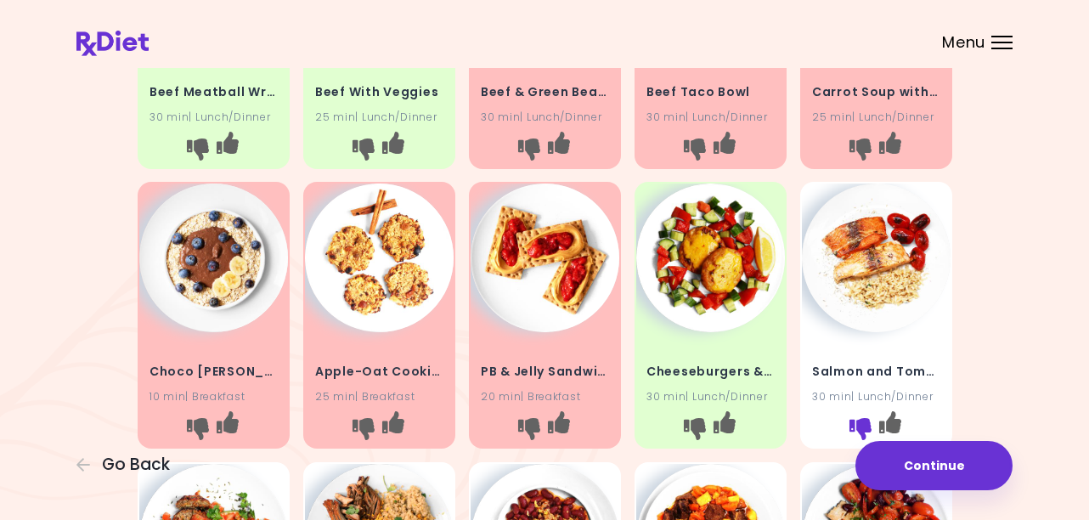
click at [864, 420] on icon "I don't like this recipe" at bounding box center [860, 429] width 22 height 22
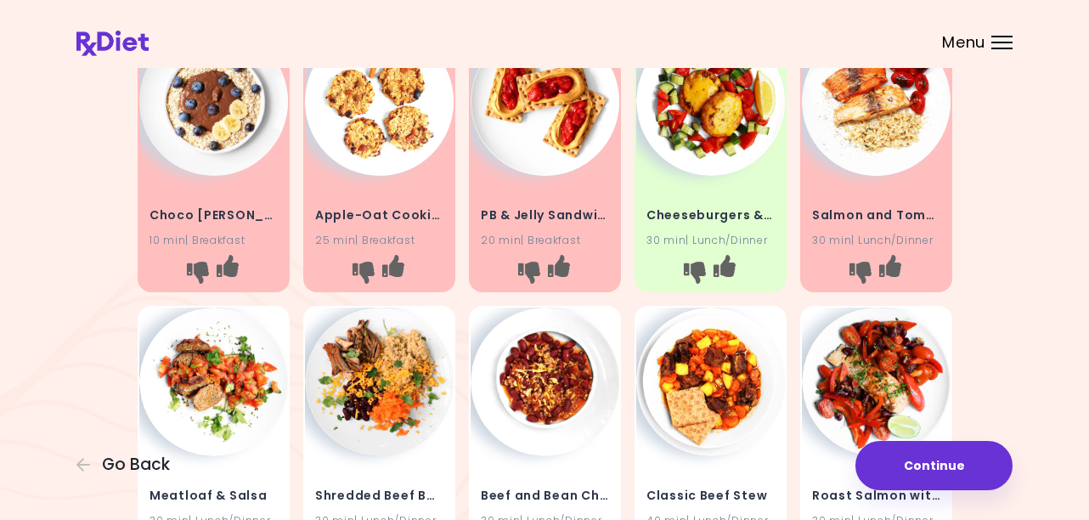
scroll to position [764, 0]
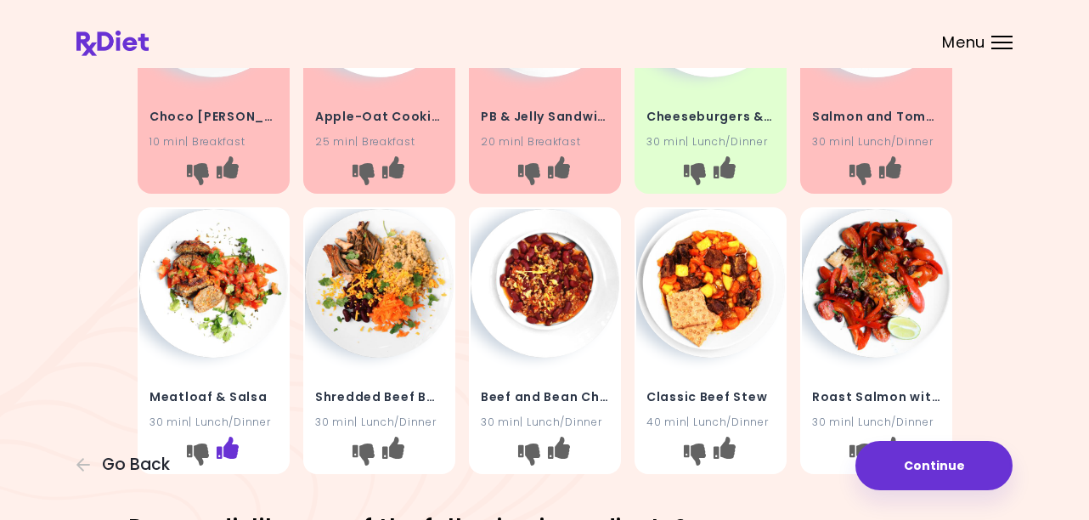
click at [228, 449] on icon "I like this recipe" at bounding box center [227, 448] width 22 height 22
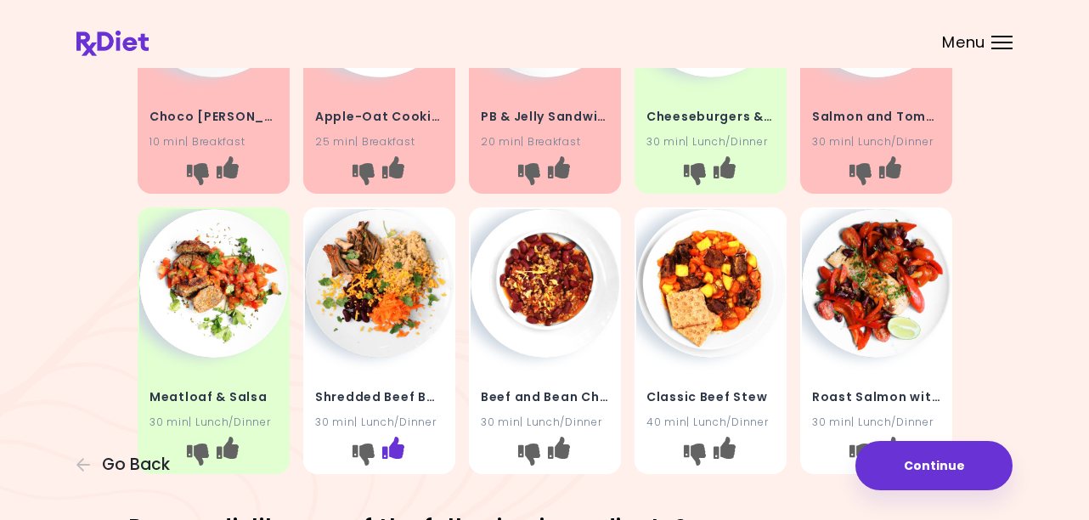
click at [390, 450] on icon "I like this recipe" at bounding box center [392, 448] width 22 height 22
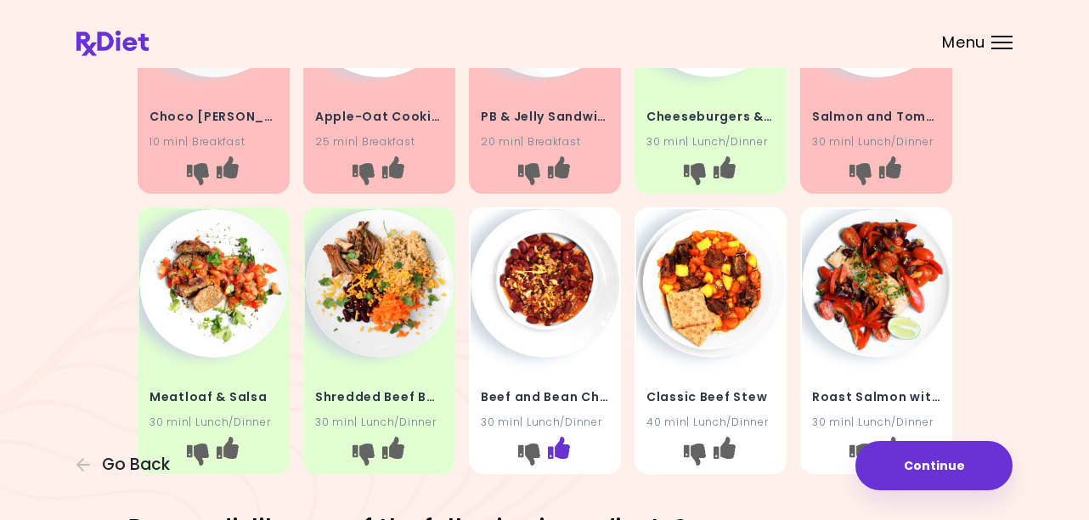
click at [563, 451] on icon "I like this recipe" at bounding box center [558, 448] width 22 height 22
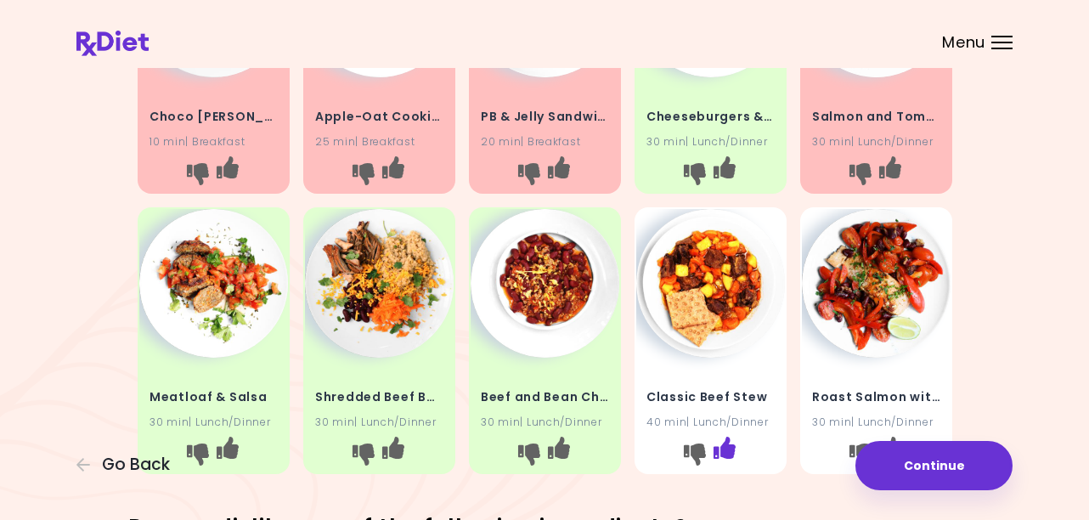
click at [725, 452] on icon "I like this recipe" at bounding box center [724, 448] width 22 height 22
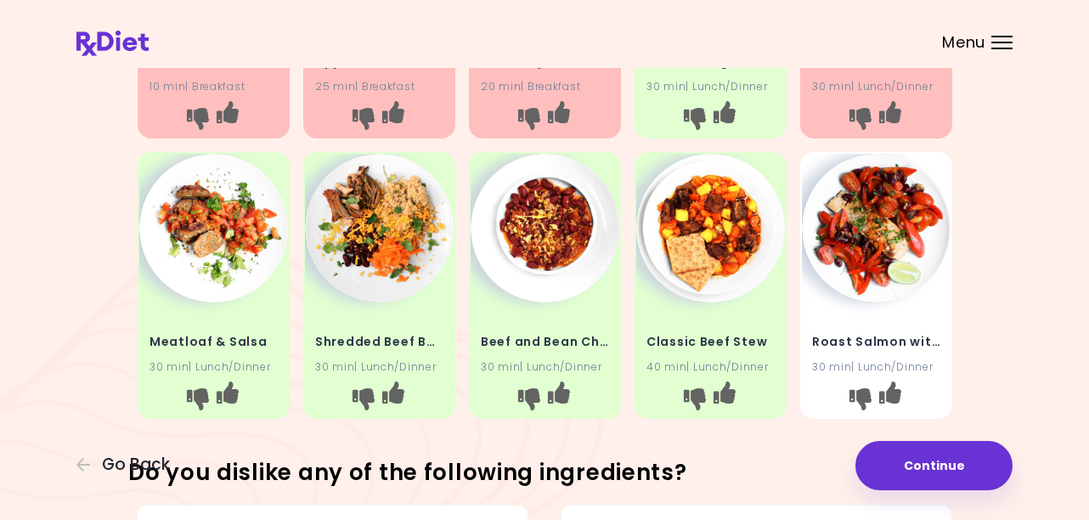
scroll to position [849, 0]
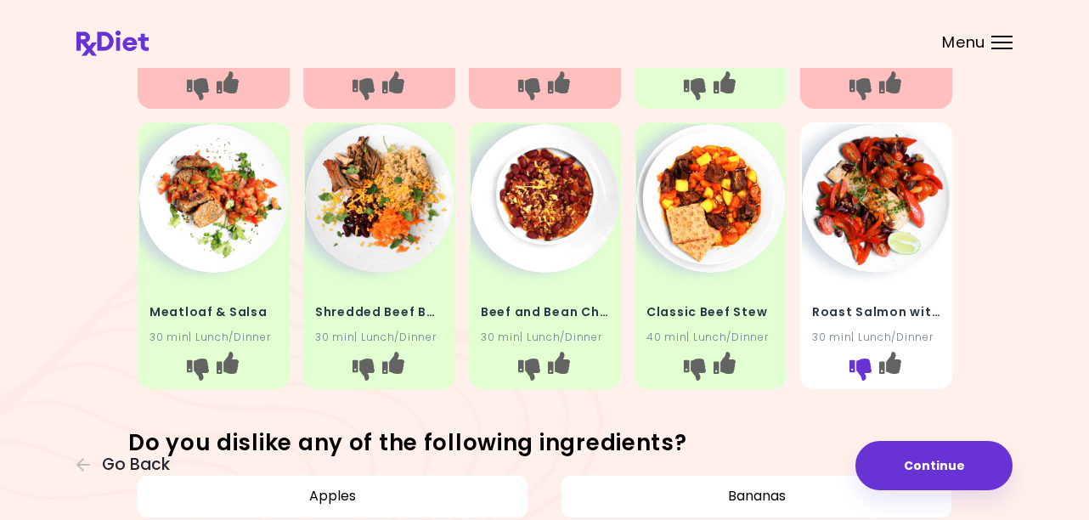
click at [855, 367] on icon "I don't like this recipe" at bounding box center [860, 369] width 22 height 22
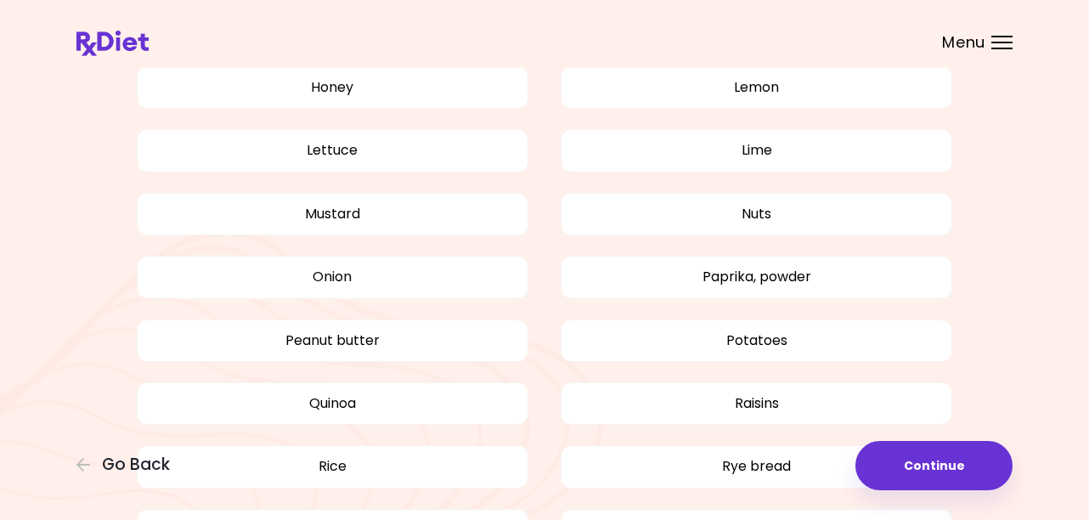
scroll to position [2039, 0]
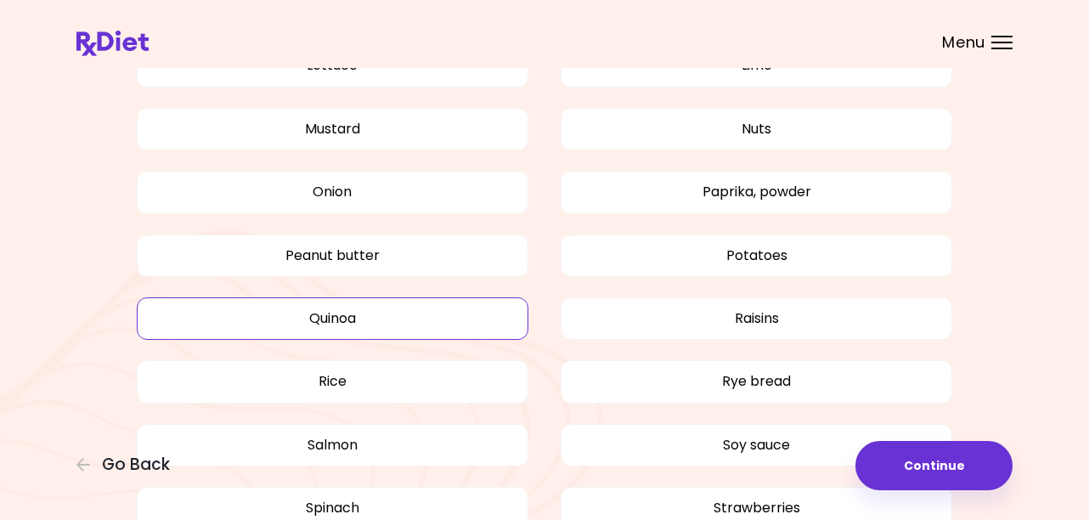
click at [458, 334] on button "Quinoa" at bounding box center [333, 318] width 392 height 42
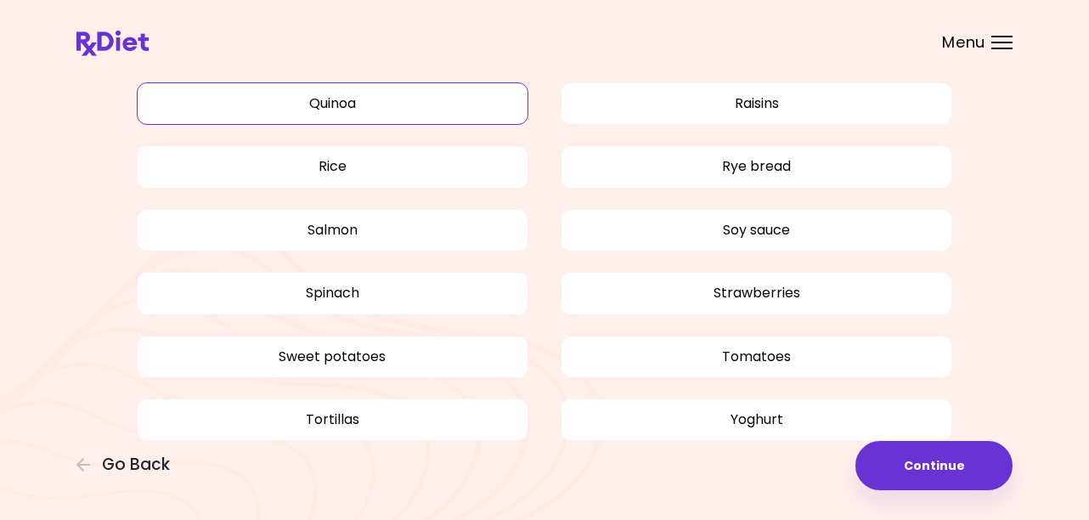
scroll to position [2278, 0]
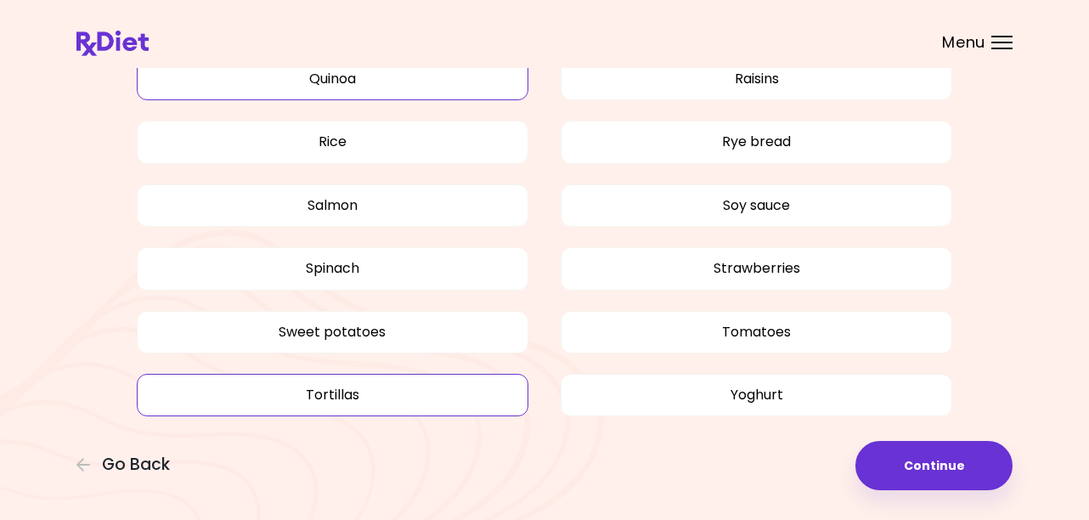
click at [480, 397] on button "Tortillas" at bounding box center [333, 395] width 392 height 42
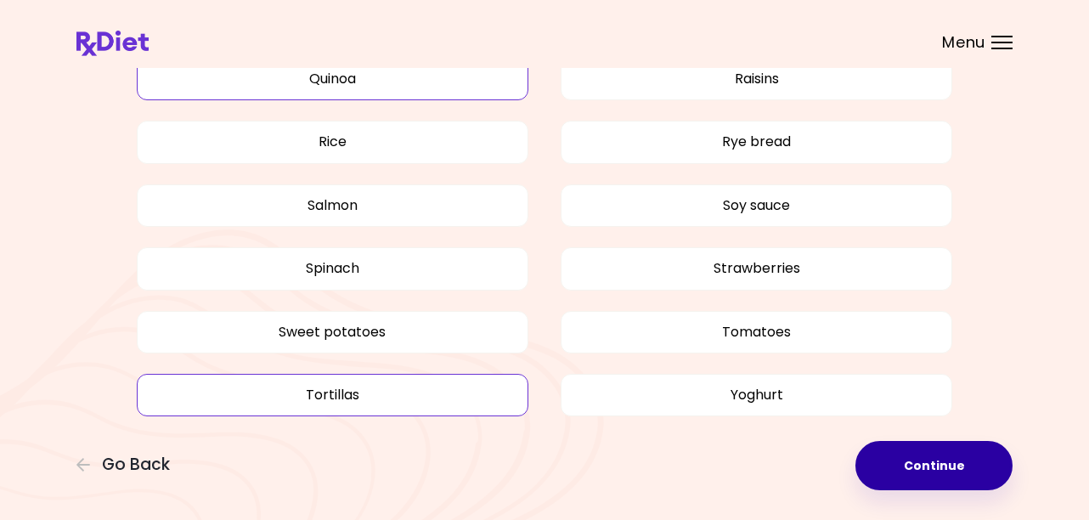
click at [915, 471] on button "Continue" at bounding box center [933, 465] width 157 height 49
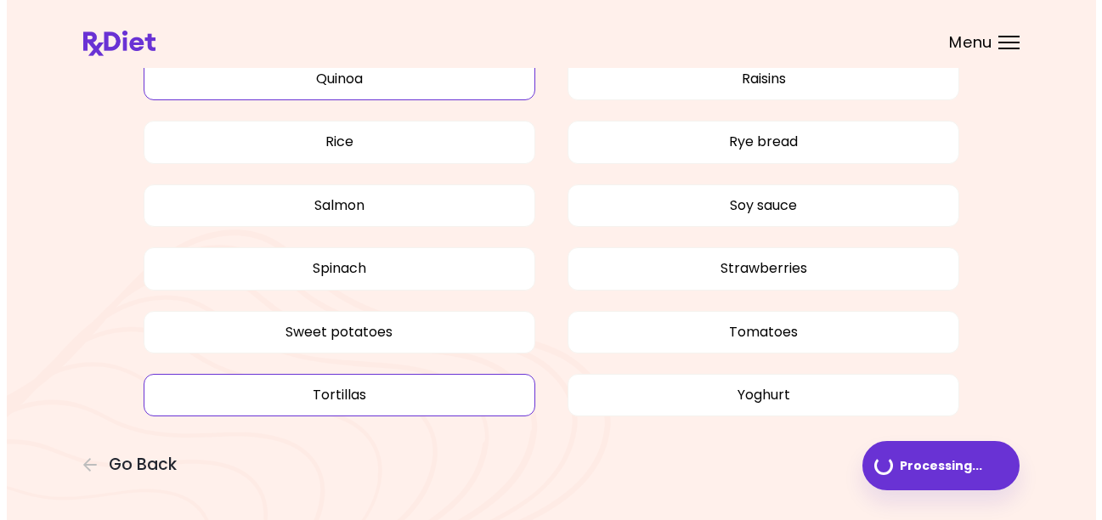
scroll to position [0, 0]
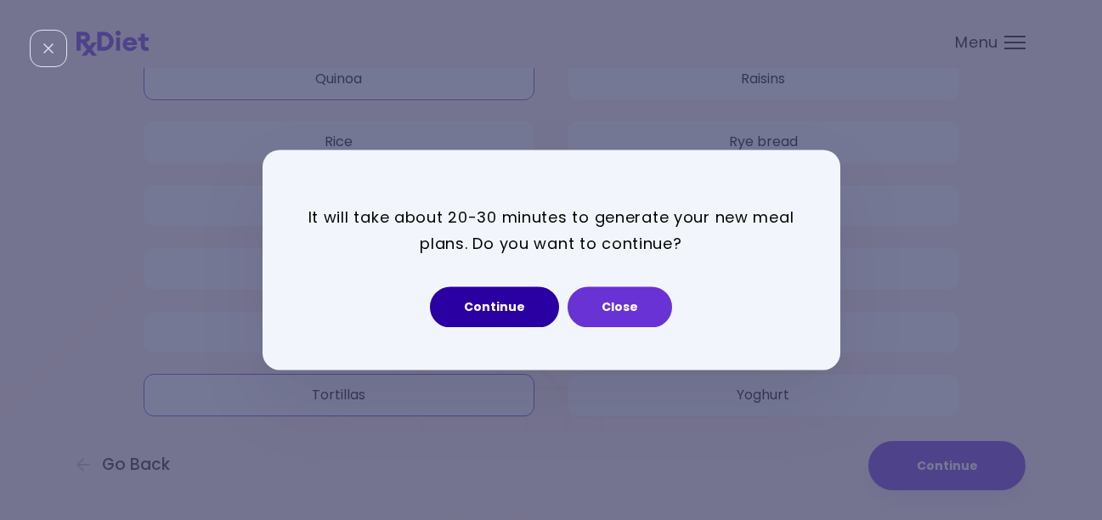
click at [501, 308] on button "Continue" at bounding box center [494, 307] width 129 height 41
